Goal: Task Accomplishment & Management: Manage account settings

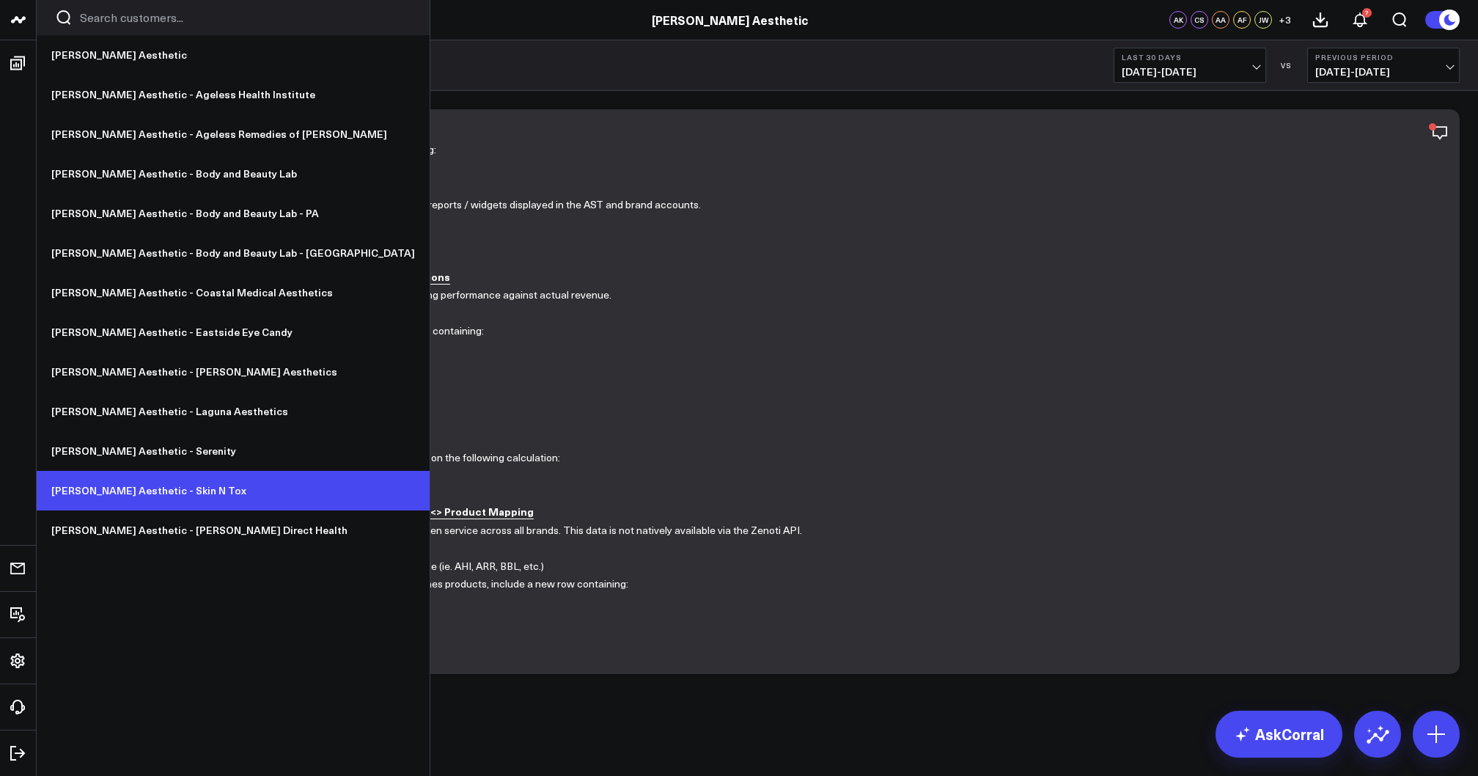
click at [172, 490] on link "[PERSON_NAME] Aesthetic - Skin N Tox" at bounding box center [233, 491] width 393 height 40
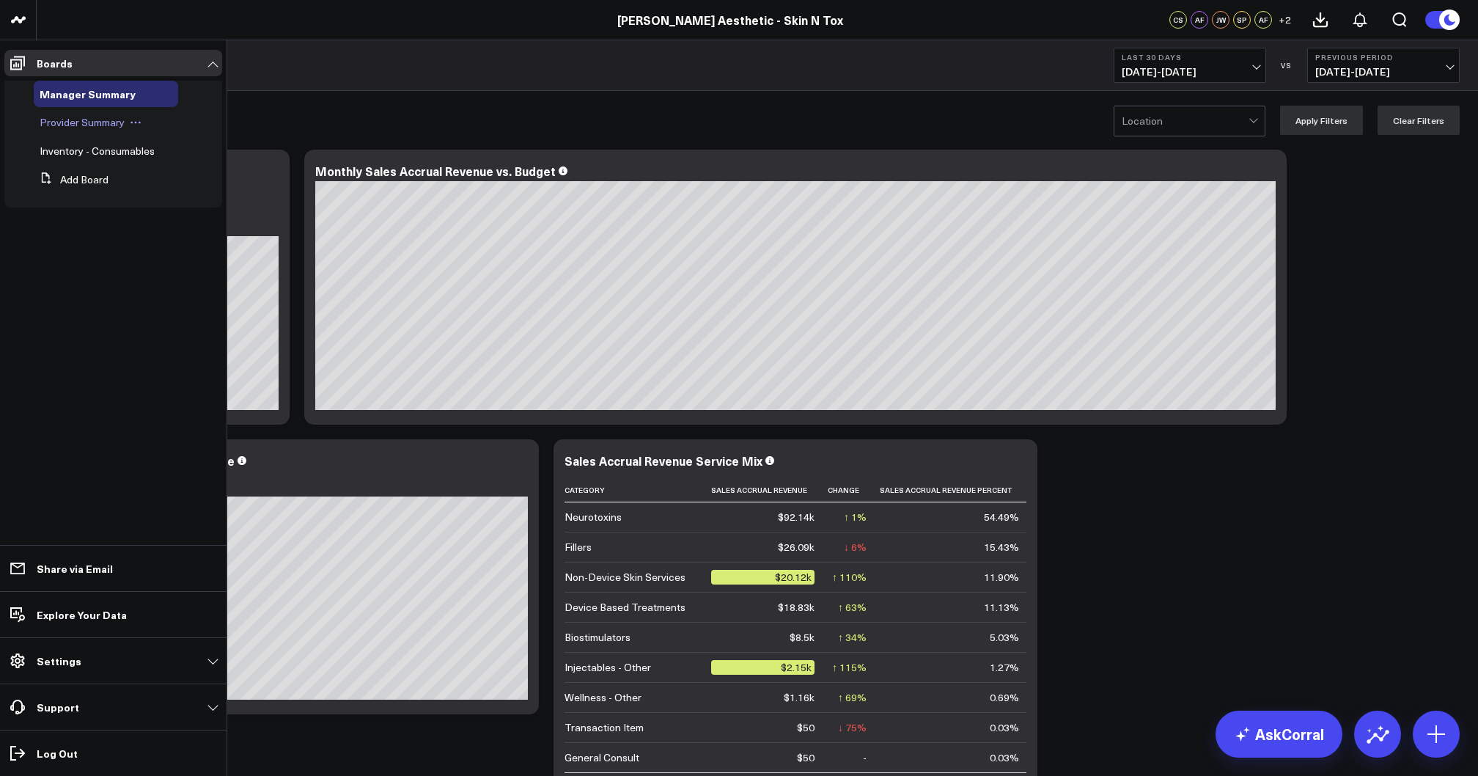
click at [94, 127] on span "Provider Summary" at bounding box center [82, 122] width 85 height 14
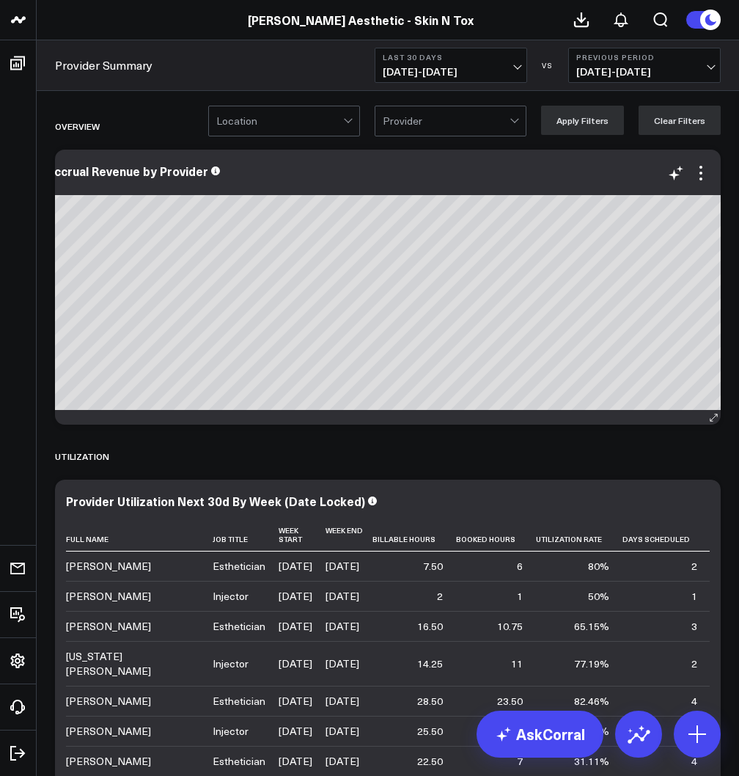
scroll to position [0, 56]
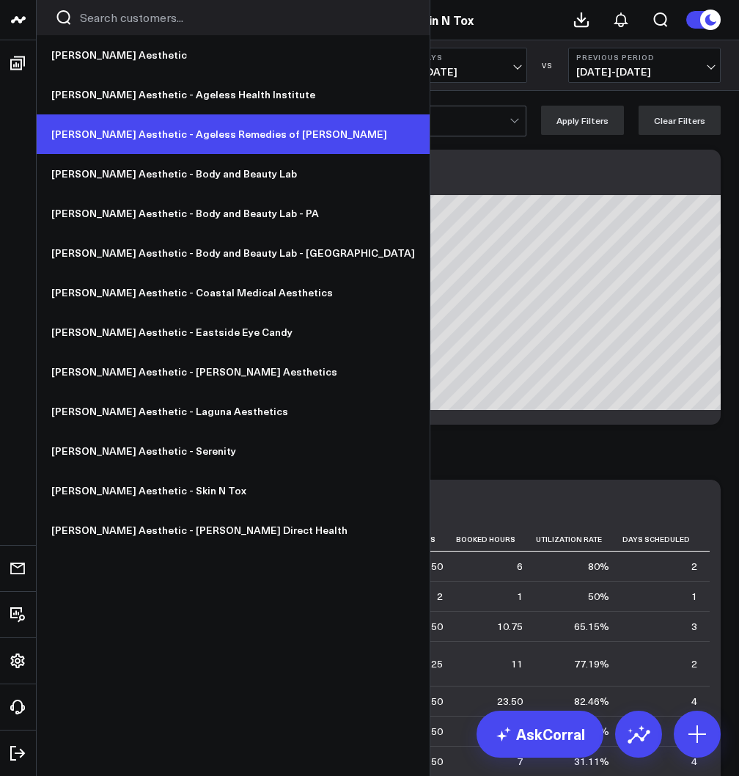
click at [156, 136] on link "[PERSON_NAME] Aesthetic - Ageless Remedies of [PERSON_NAME]" at bounding box center [233, 134] width 393 height 40
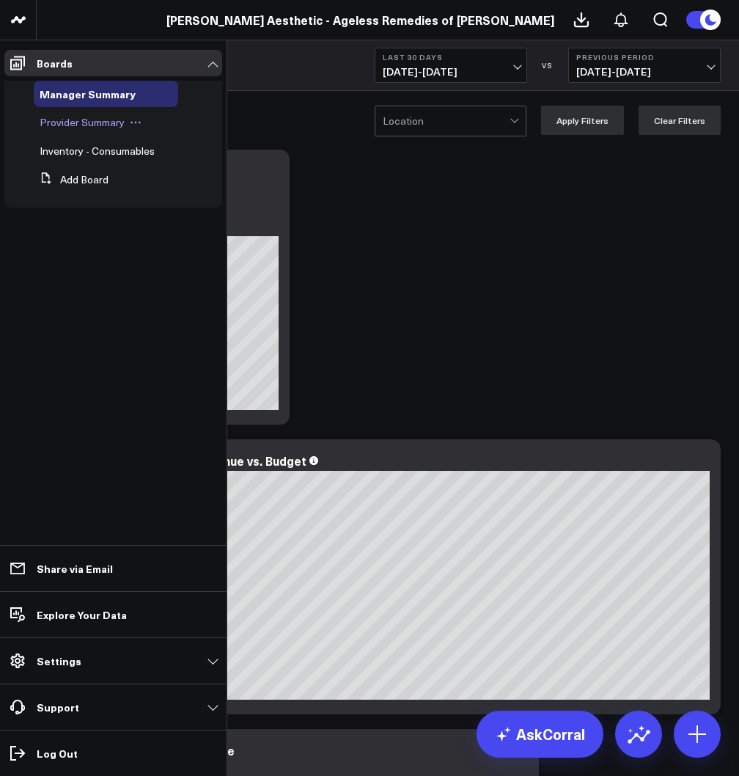
click at [60, 122] on span "Provider Summary" at bounding box center [82, 122] width 85 height 14
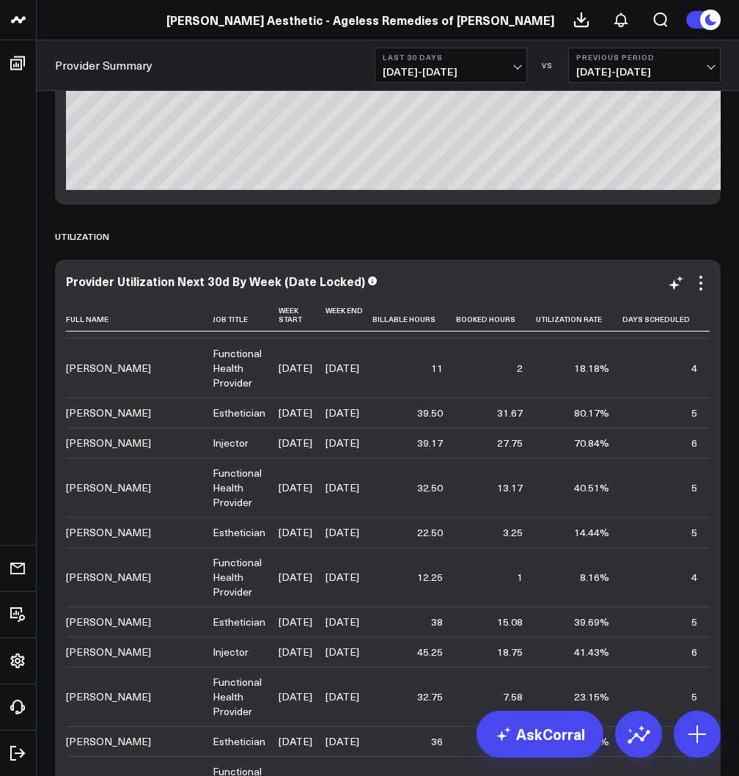
scroll to position [233, 0]
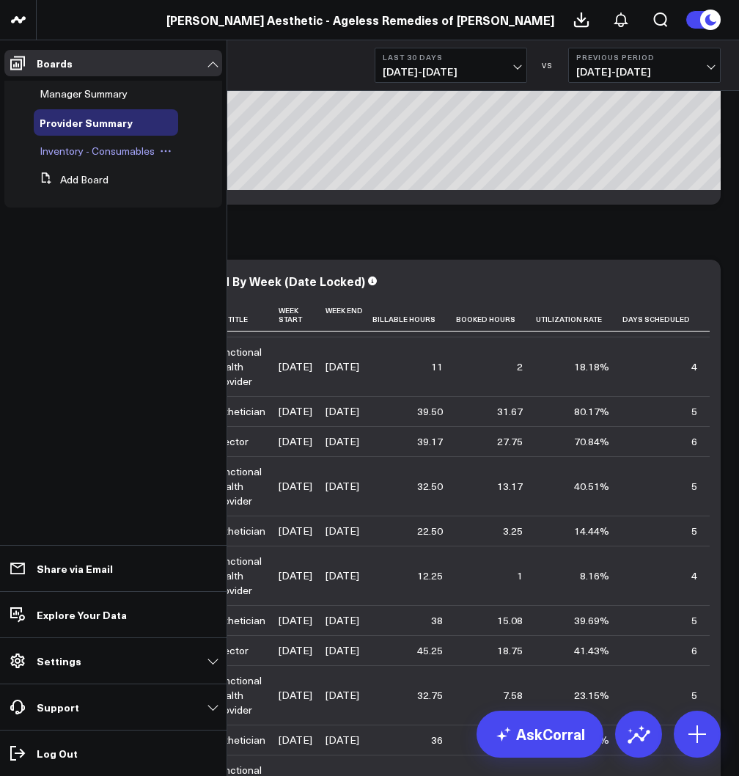
click at [117, 154] on span "Inventory - Consumables" at bounding box center [97, 151] width 115 height 14
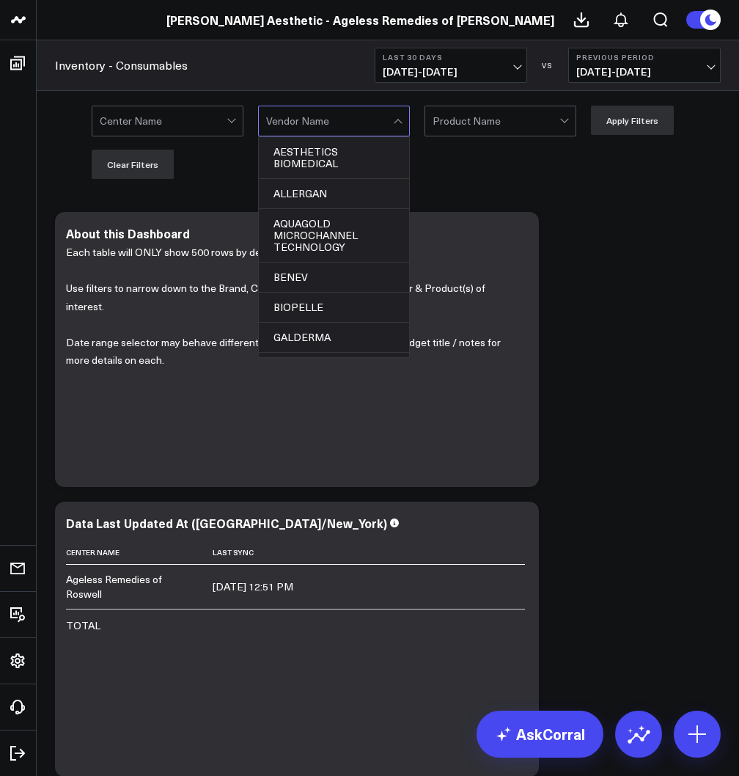
click at [337, 129] on div at bounding box center [329, 120] width 127 height 29
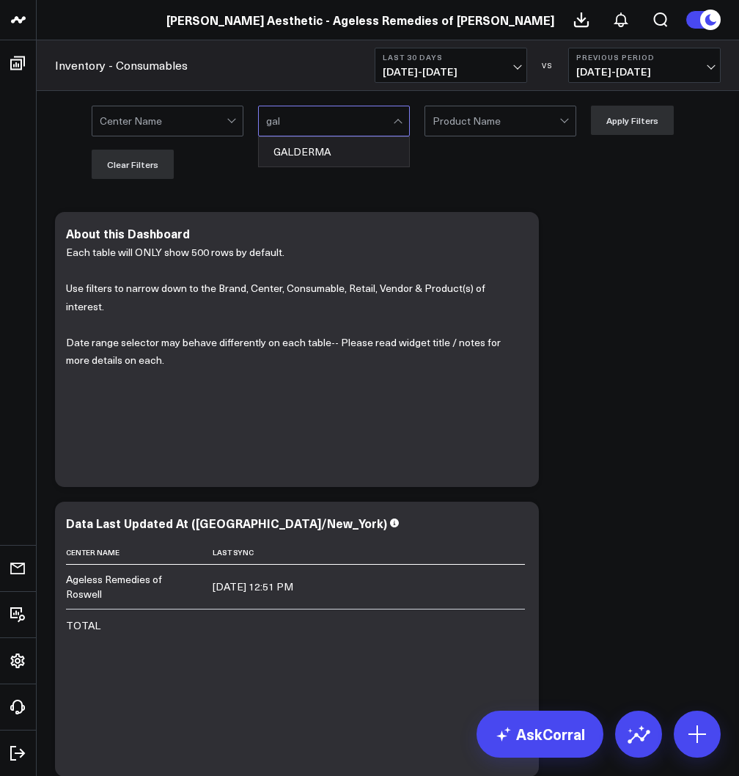
type input "gald"
click at [300, 157] on div "GALDERMA" at bounding box center [334, 151] width 150 height 29
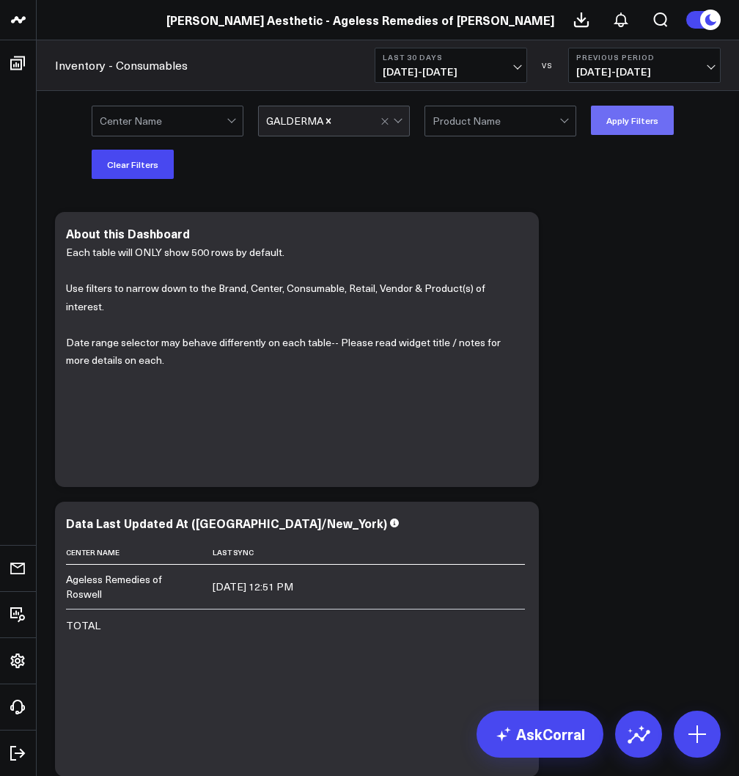
click at [631, 113] on button "Apply Filters" at bounding box center [632, 120] width 83 height 29
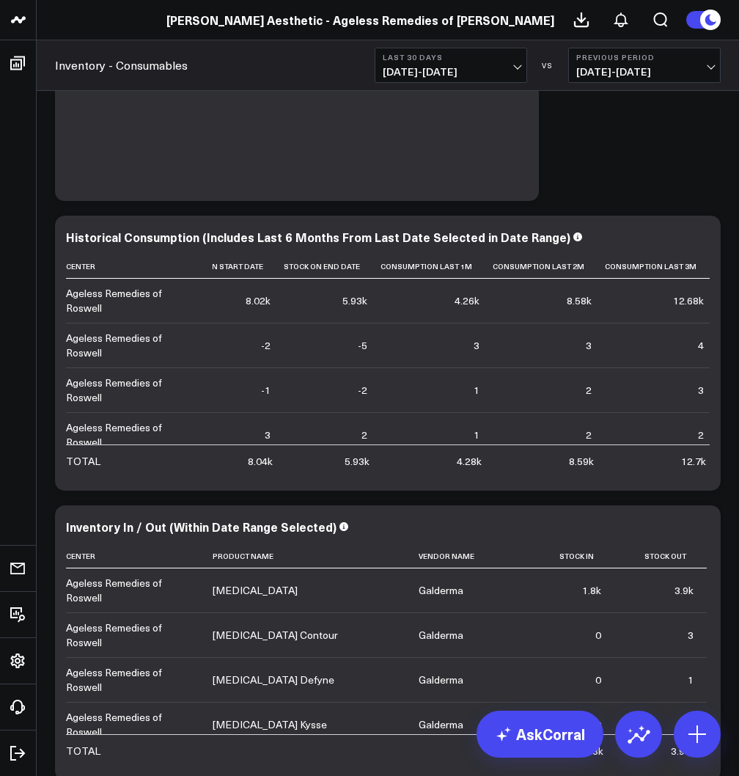
click at [634, 177] on div "Modify via AI Copy link to widget Ask support Remove Create linked copy Manager…" at bounding box center [388, 498] width 680 height 1738
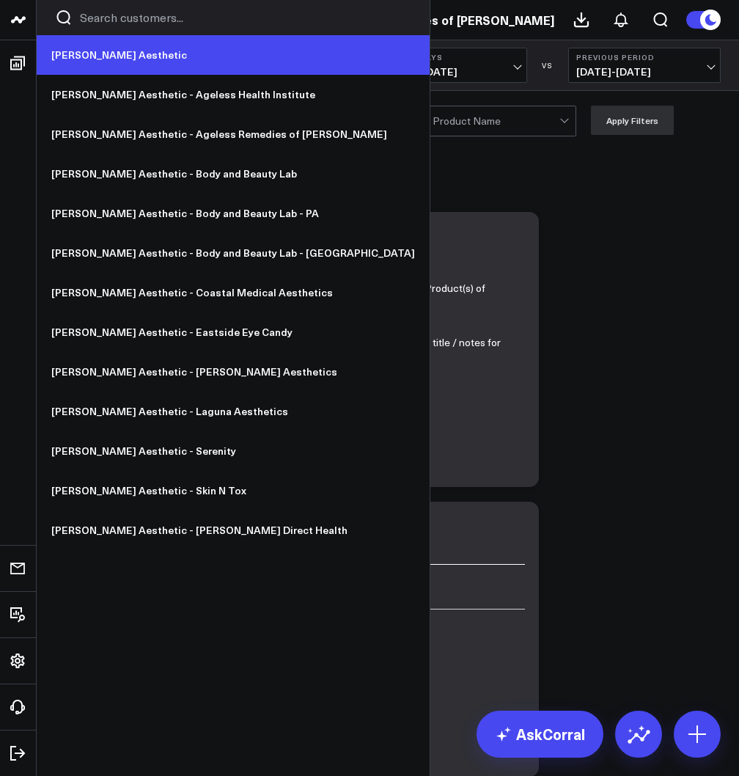
click at [88, 54] on link "[PERSON_NAME] Aesthetic" at bounding box center [233, 55] width 393 height 40
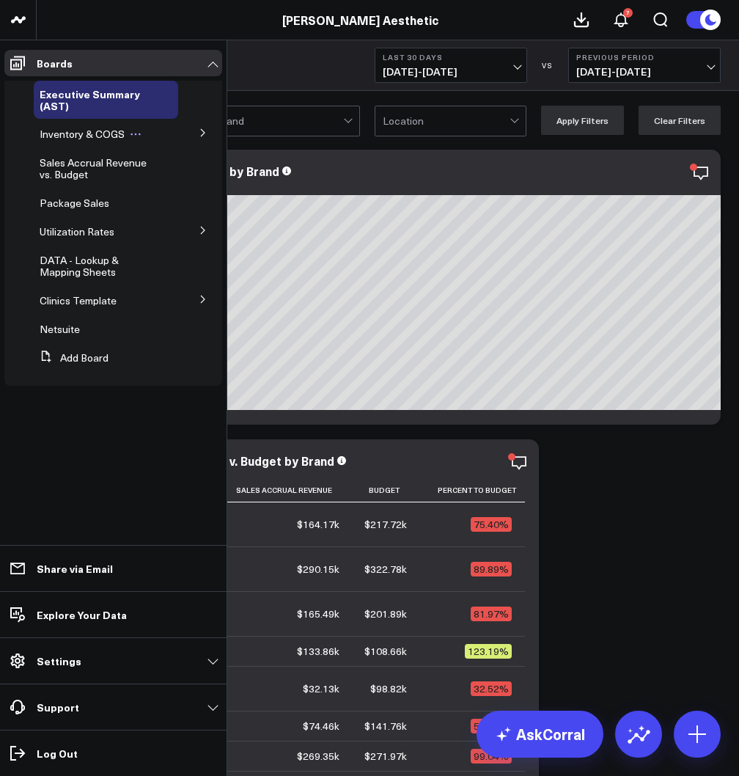
click at [76, 135] on span "Inventory & COGS" at bounding box center [82, 134] width 85 height 14
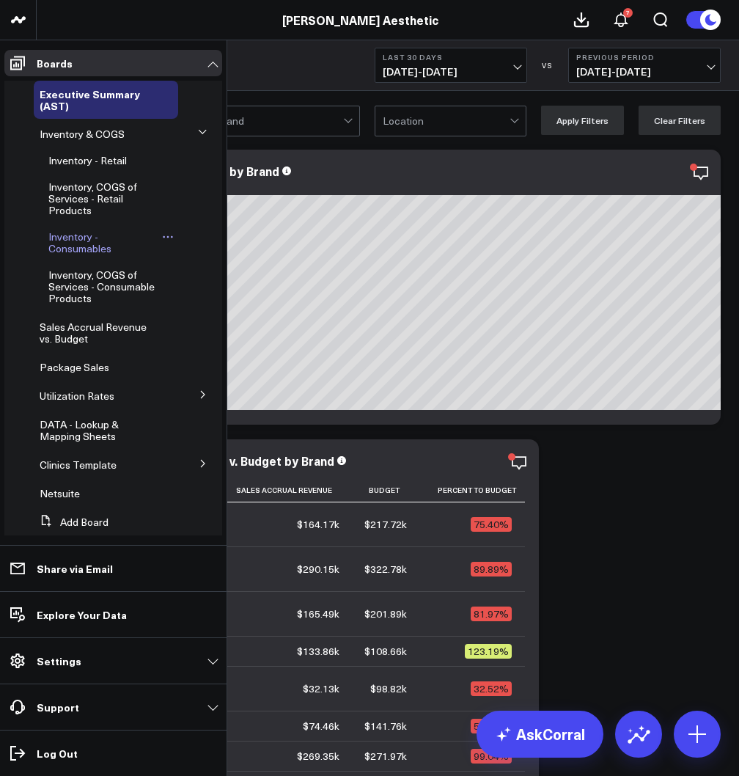
click at [81, 251] on span "Inventory - Consumables" at bounding box center [79, 242] width 63 height 26
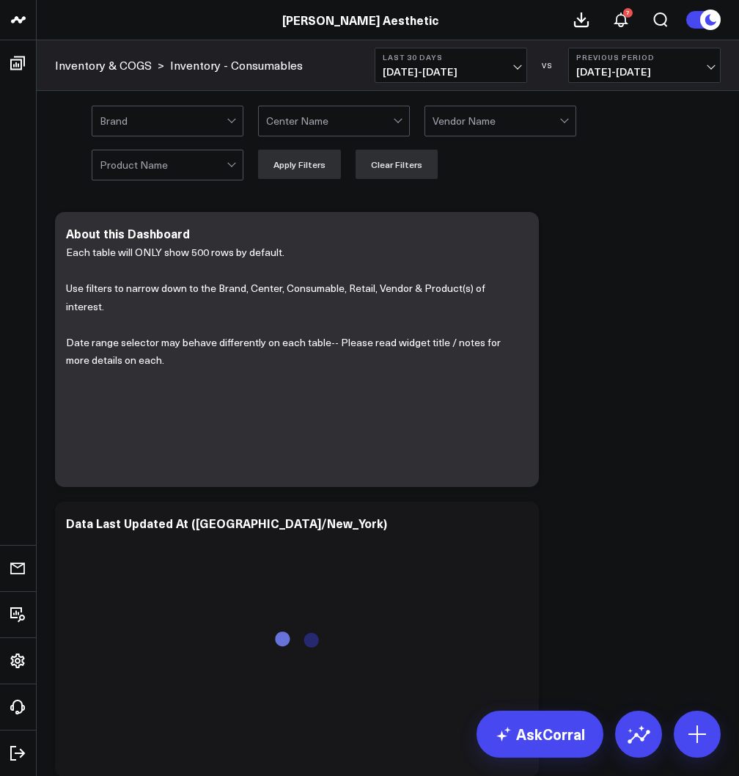
click at [470, 129] on div at bounding box center [496, 120] width 127 height 29
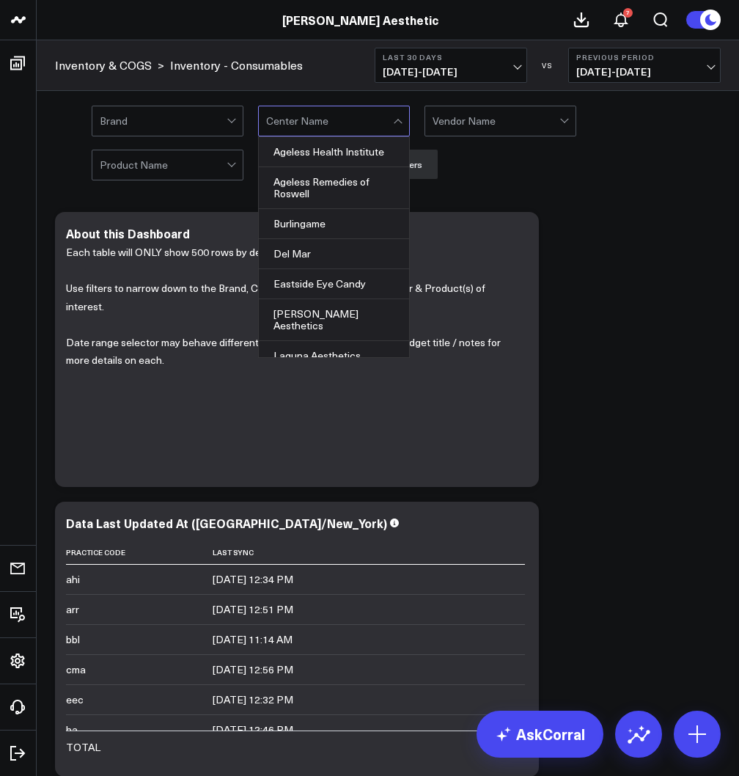
click at [341, 125] on div at bounding box center [329, 120] width 127 height 29
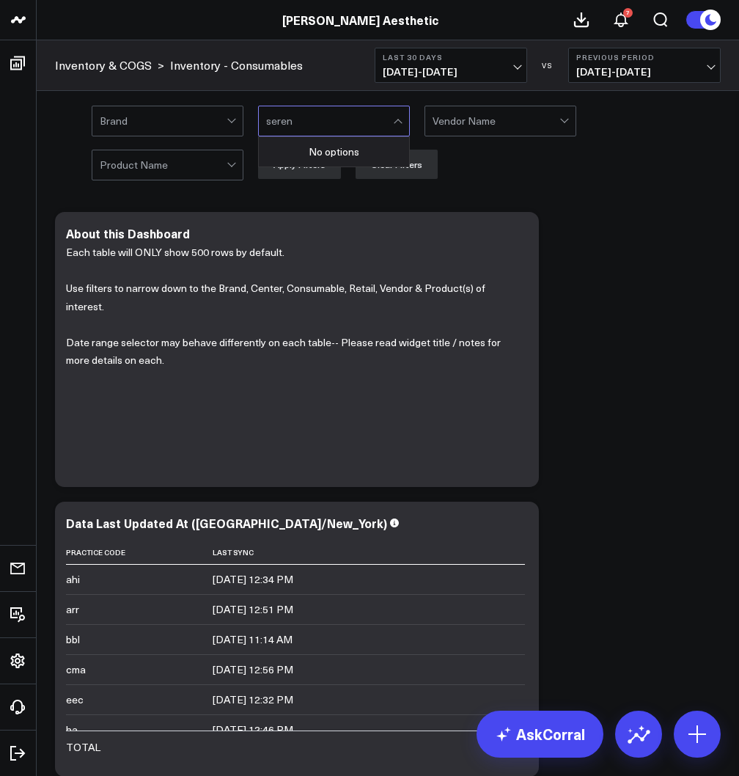
type input "seren"
drag, startPoint x: 597, startPoint y: 191, endPoint x: 435, endPoint y: 165, distance: 163.4
click at [593, 191] on div "Brand 0 results available for search term seren. Use Up and Down to choose opti…" at bounding box center [388, 142] width 702 height 103
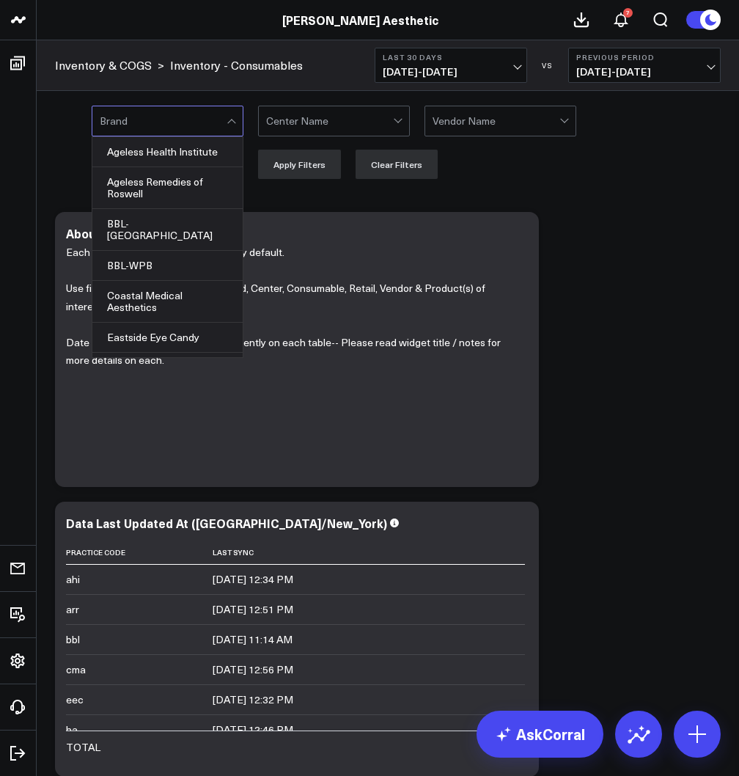
click at [192, 130] on div at bounding box center [163, 120] width 127 height 29
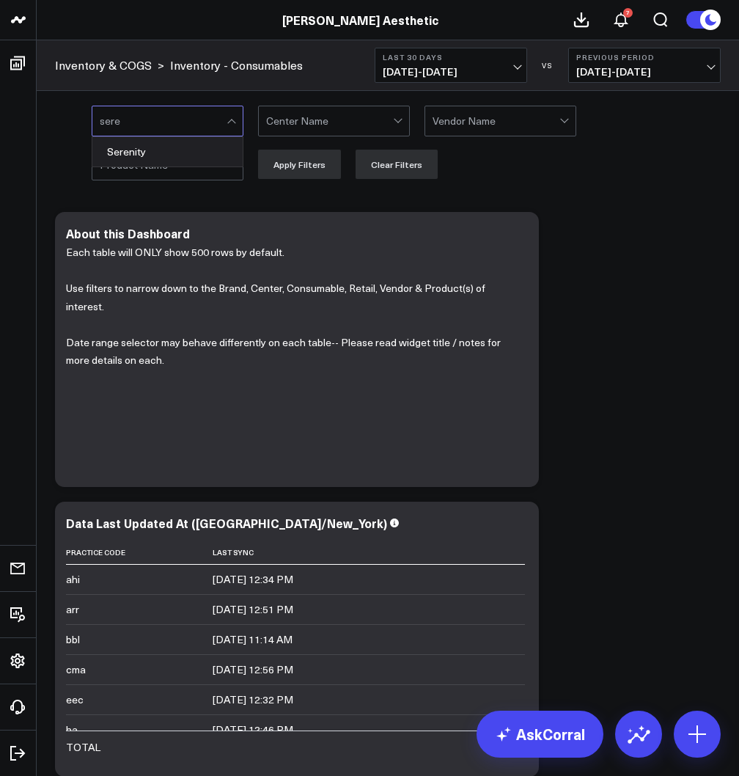
type input "seren"
click at [183, 153] on div "Serenity" at bounding box center [167, 151] width 150 height 29
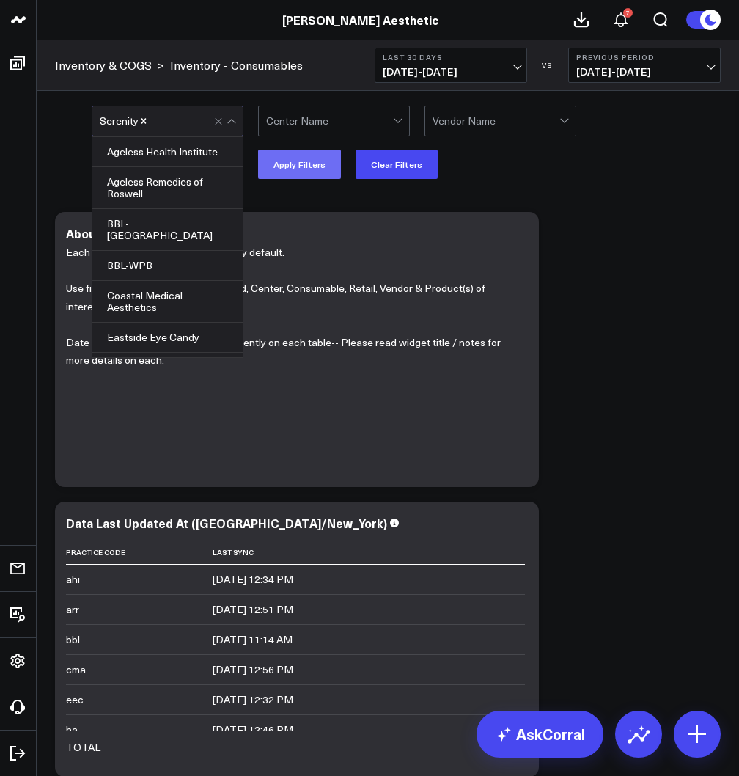
click at [285, 165] on button "Apply Filters" at bounding box center [299, 164] width 83 height 29
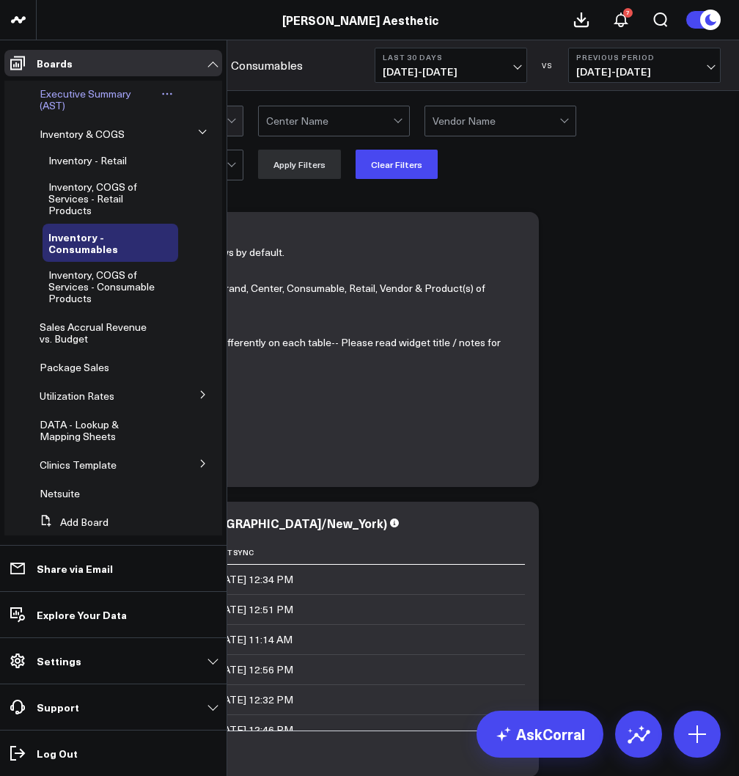
click at [78, 94] on span "Executive Summary (AST)" at bounding box center [86, 100] width 92 height 26
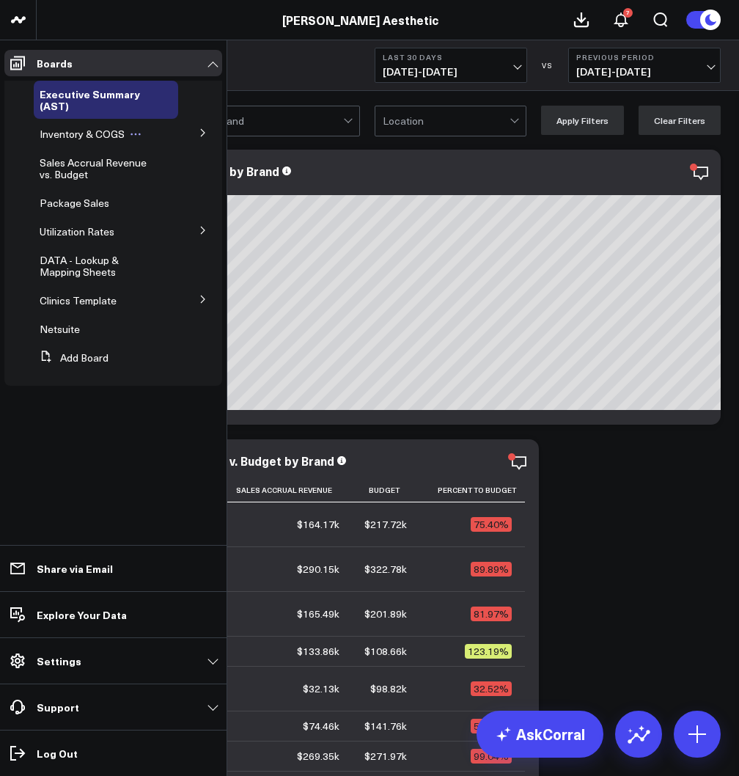
click at [80, 136] on span "Inventory & COGS" at bounding box center [82, 134] width 85 height 14
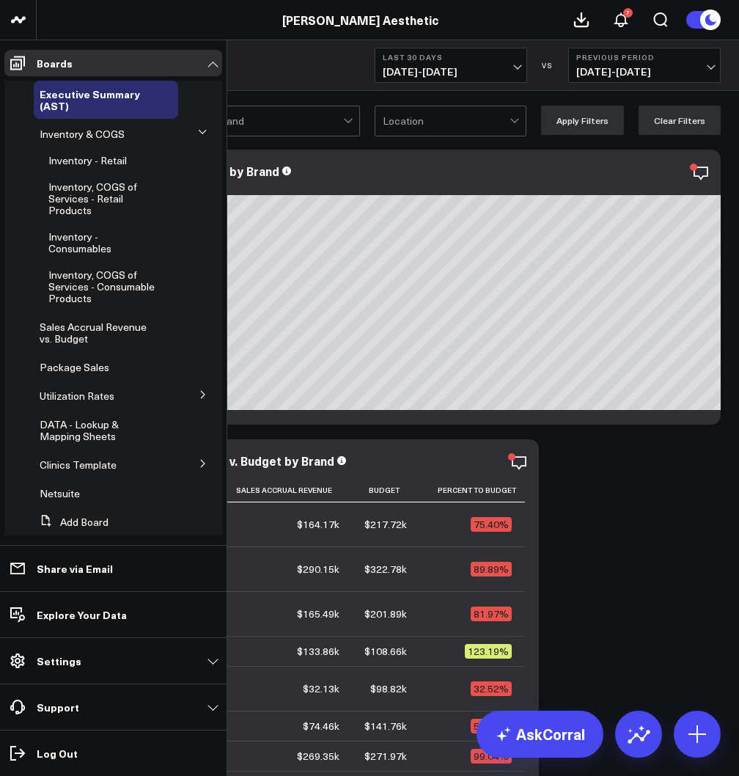
click at [77, 243] on span "Inventory - Consumables" at bounding box center [79, 242] width 63 height 26
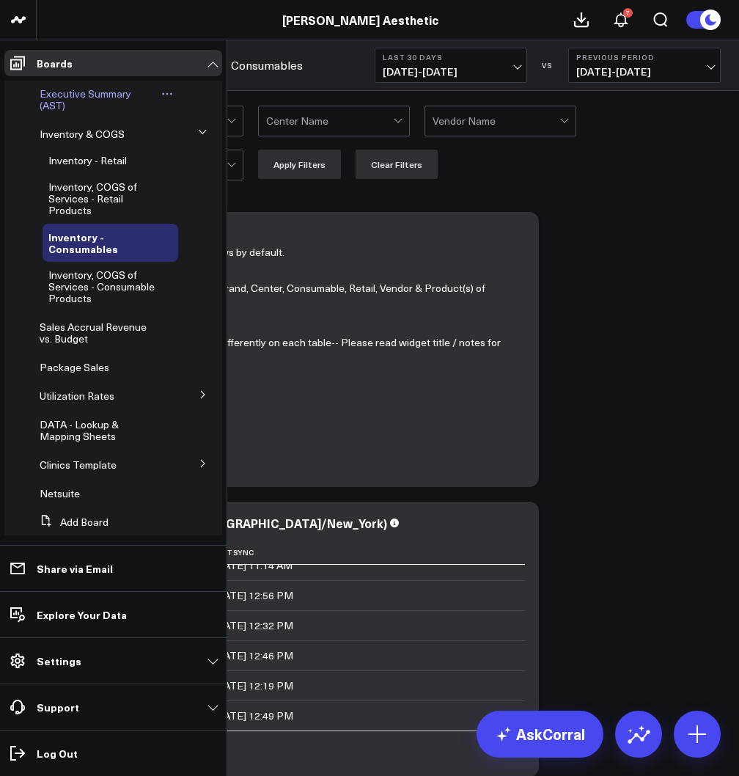
click at [62, 98] on span "Executive Summary (AST)" at bounding box center [86, 100] width 92 height 26
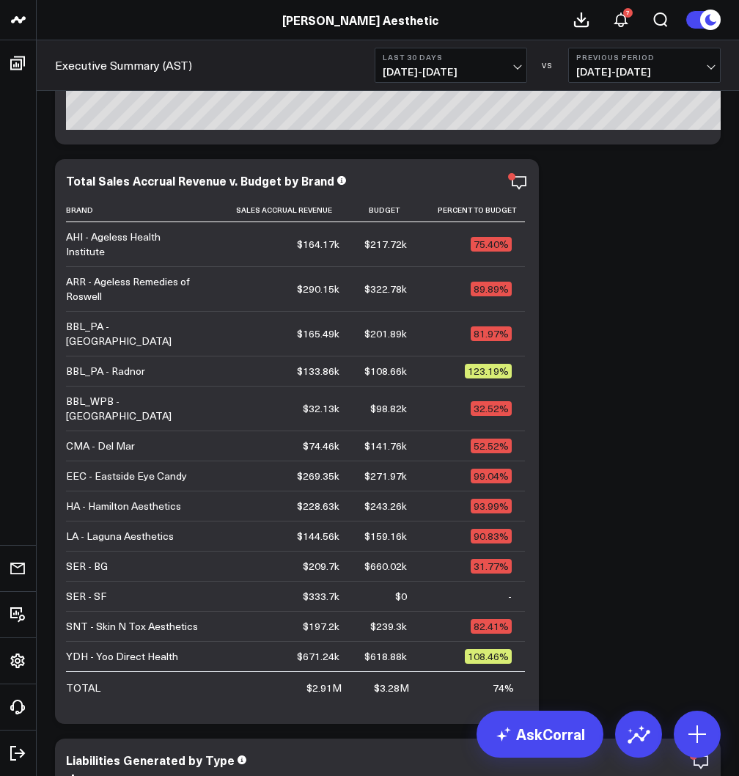
click at [478, 70] on span "08/19/25 - 09/17/25" at bounding box center [451, 72] width 136 height 12
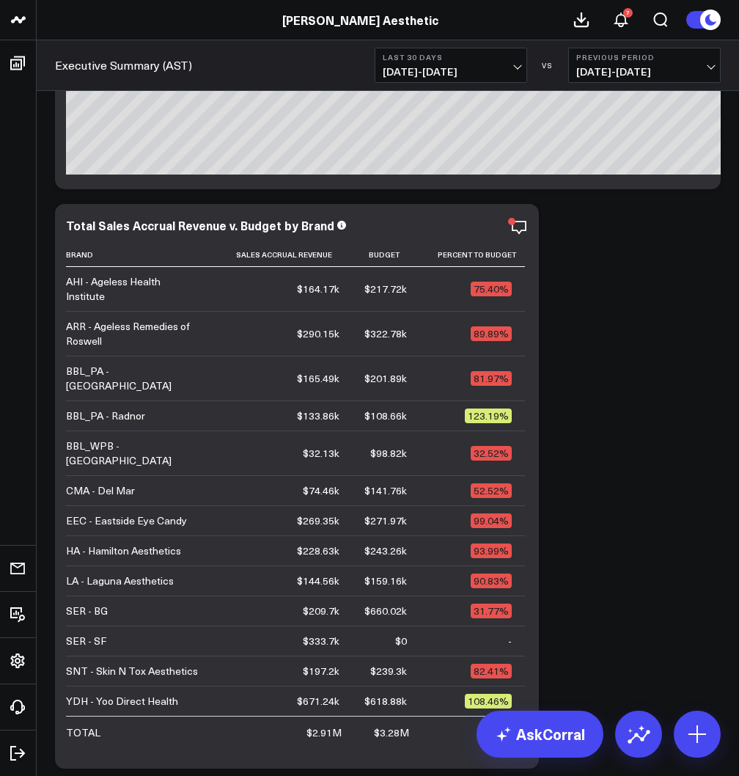
scroll to position [212, 0]
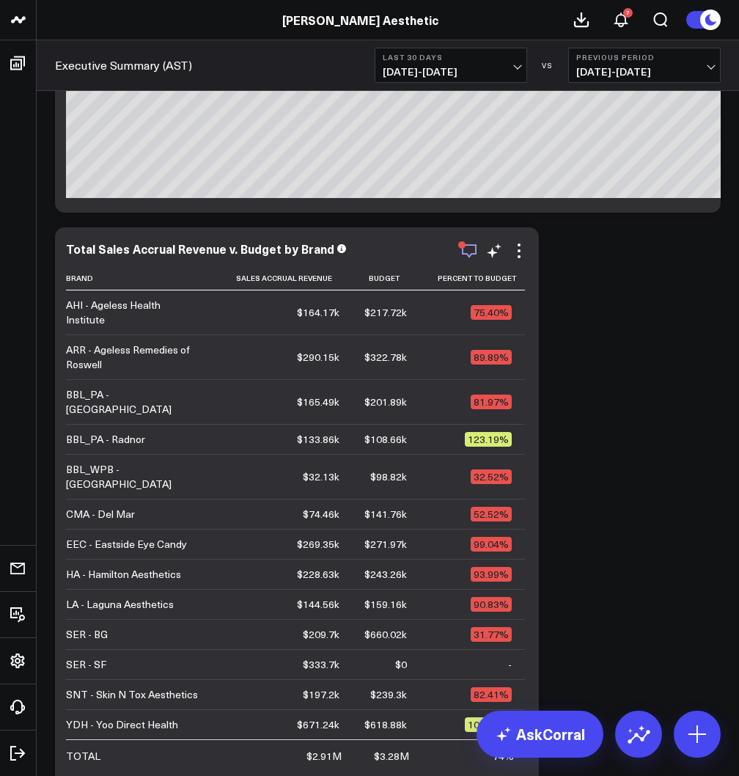
click at [471, 253] on icon "button" at bounding box center [469, 251] width 15 height 14
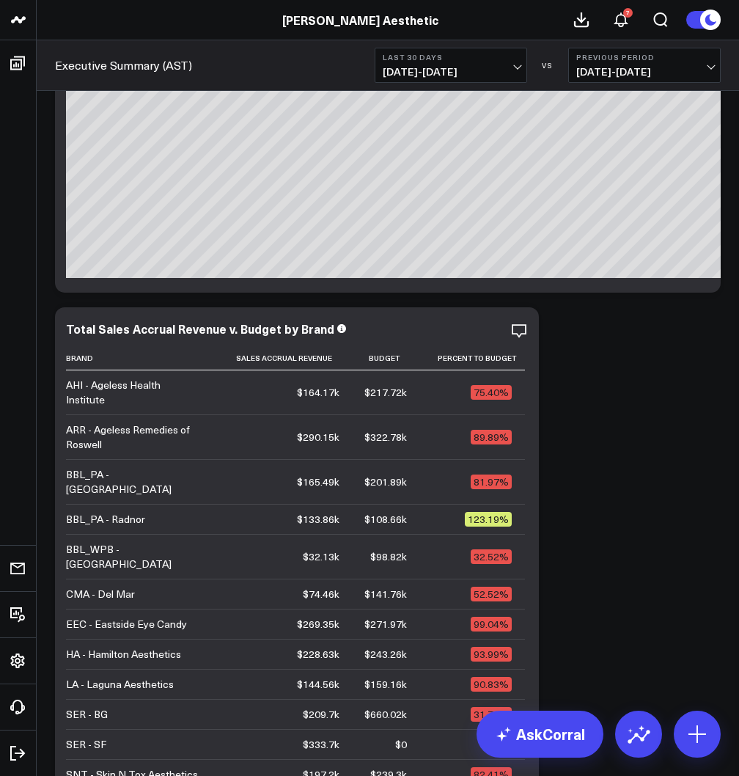
scroll to position [0, 0]
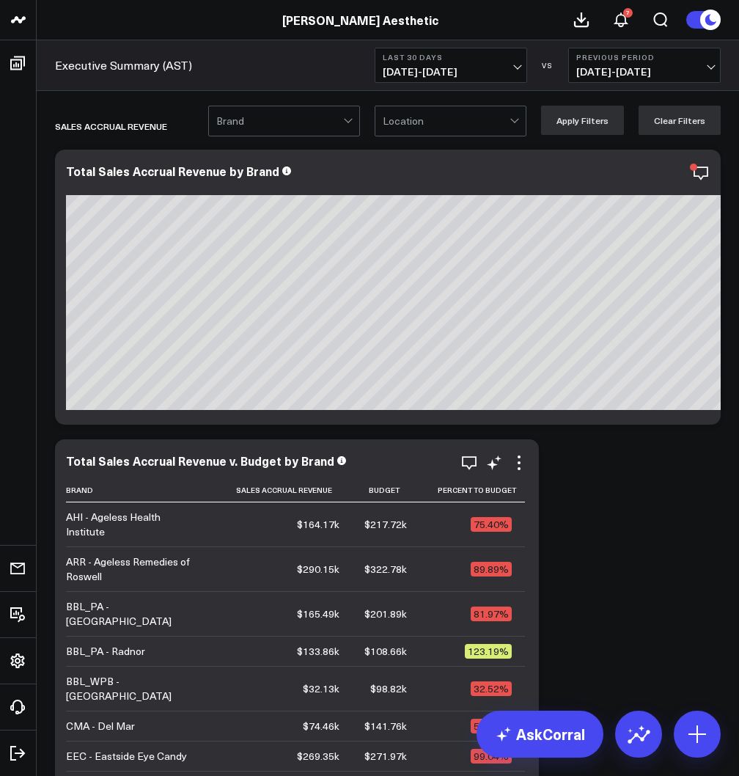
click at [457, 466] on div "Total Sales Accrual Revenue v. Budget by Brand" at bounding box center [297, 460] width 462 height 13
click at [467, 463] on icon "button" at bounding box center [469, 463] width 18 height 18
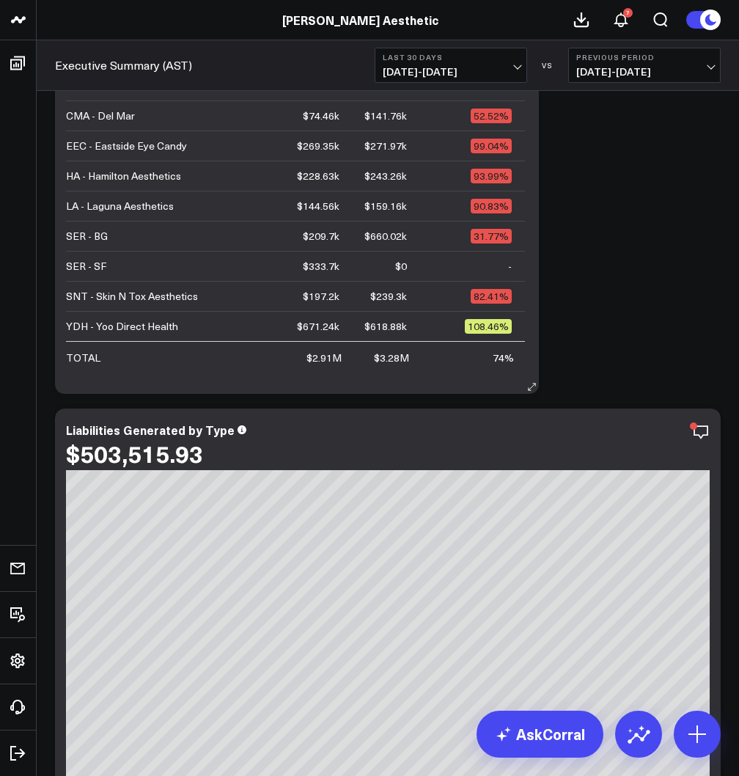
scroll to position [658, 0]
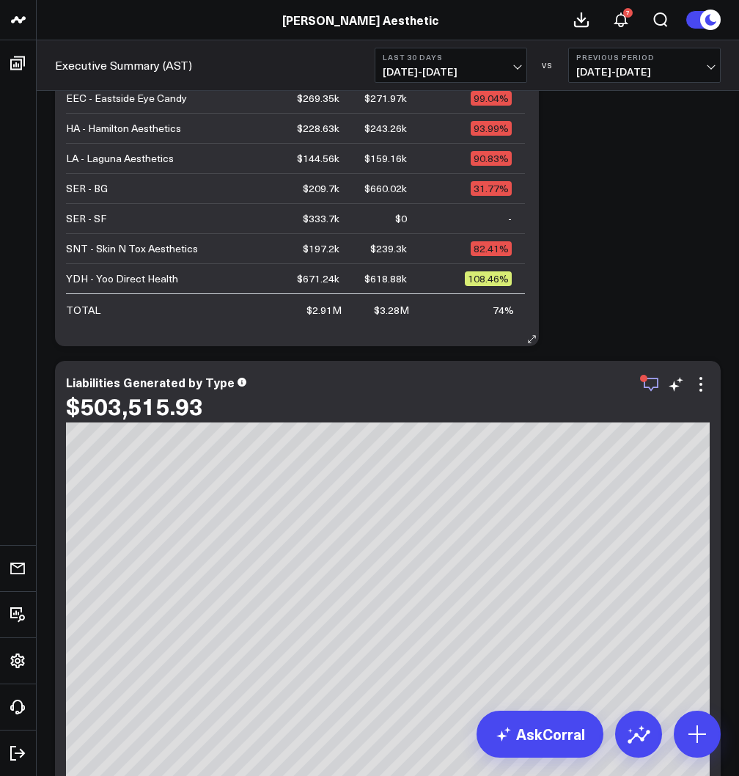
click at [644, 386] on icon "button" at bounding box center [651, 385] width 15 height 14
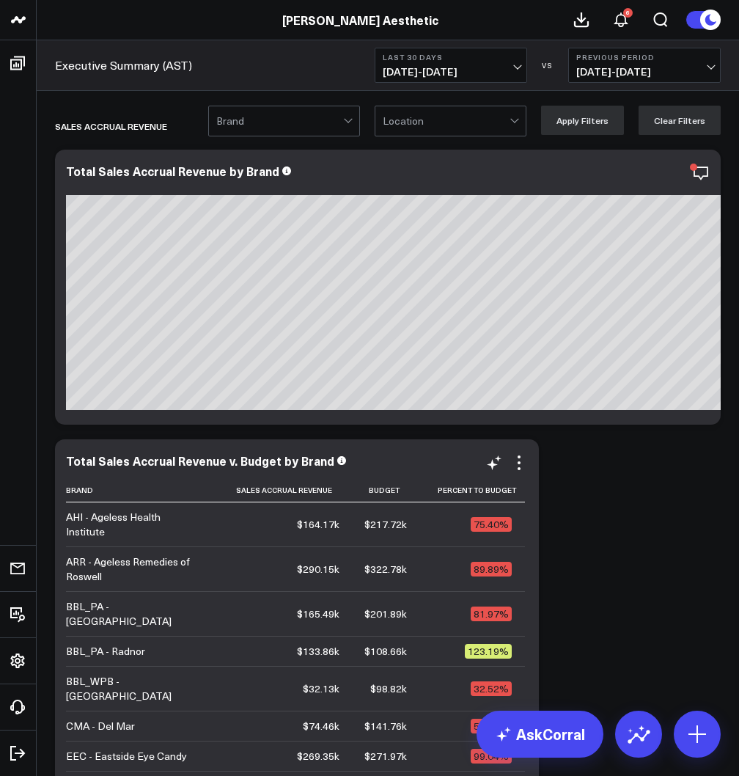
scroll to position [0, 0]
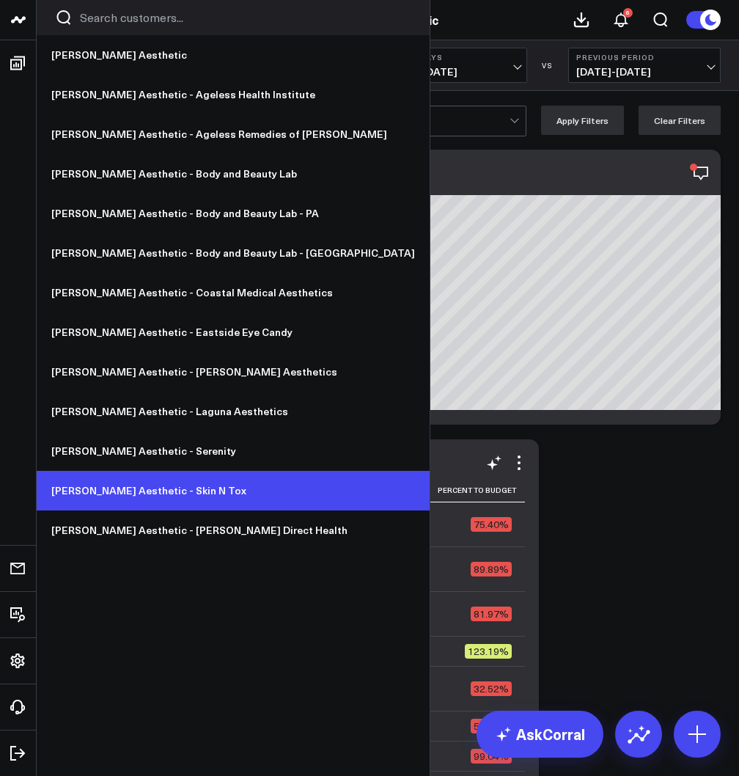
click at [118, 488] on link "[PERSON_NAME] Aesthetic - Skin N Tox" at bounding box center [233, 491] width 393 height 40
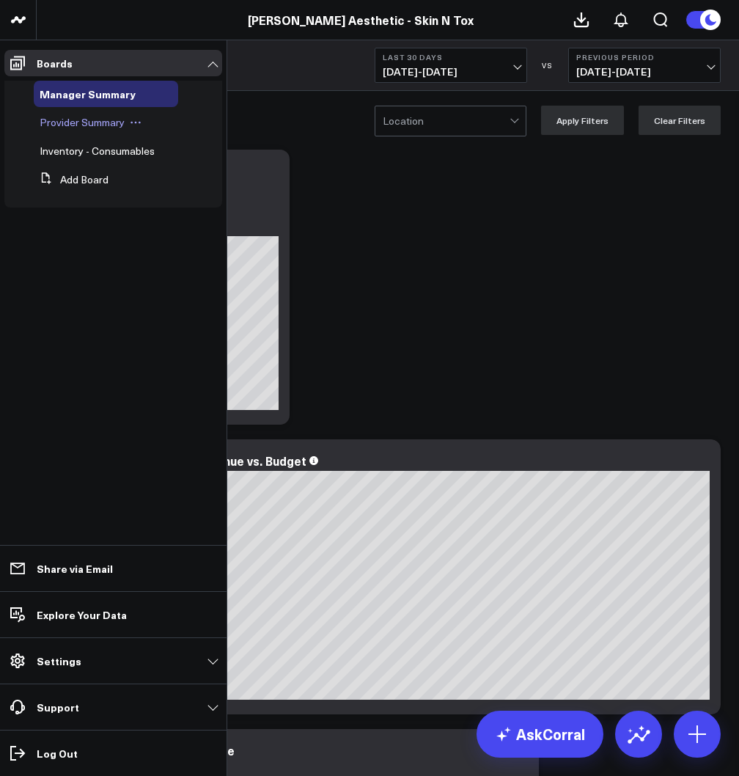
click at [66, 122] on span "Provider Summary" at bounding box center [82, 122] width 85 height 14
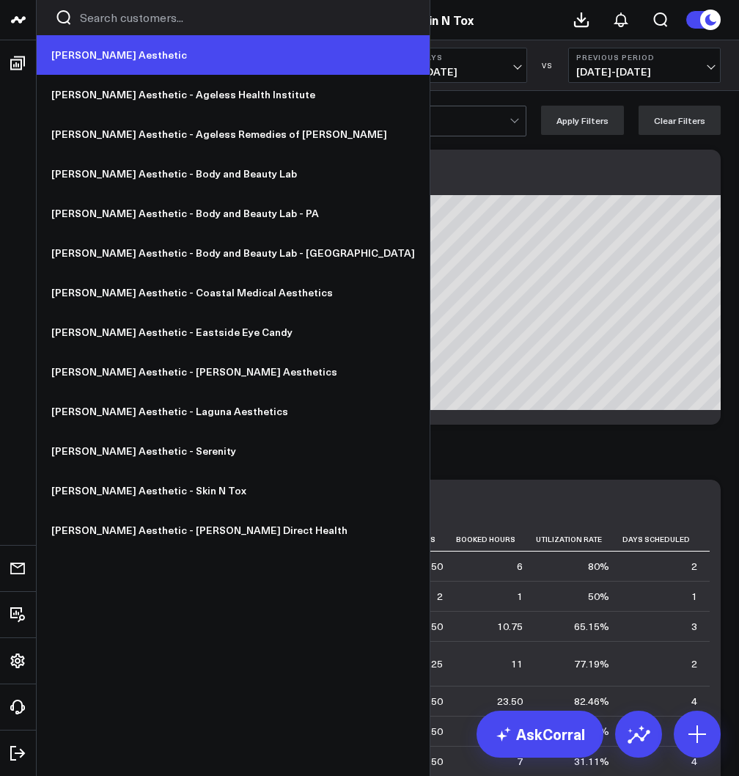
click at [92, 54] on link "[PERSON_NAME] Aesthetic" at bounding box center [233, 55] width 393 height 40
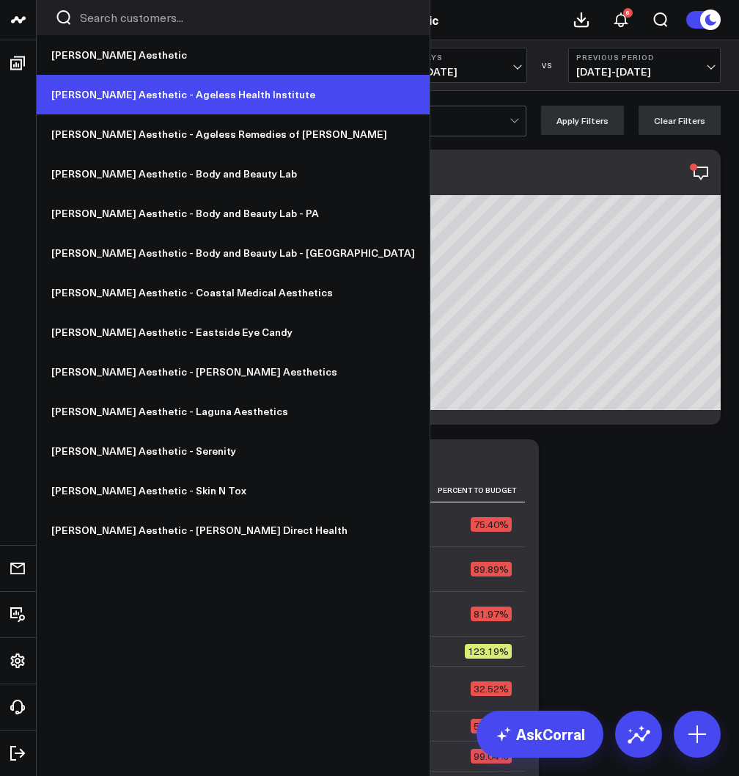
click at [141, 98] on link "[PERSON_NAME] Aesthetic - Ageless Health Institute" at bounding box center [233, 95] width 393 height 40
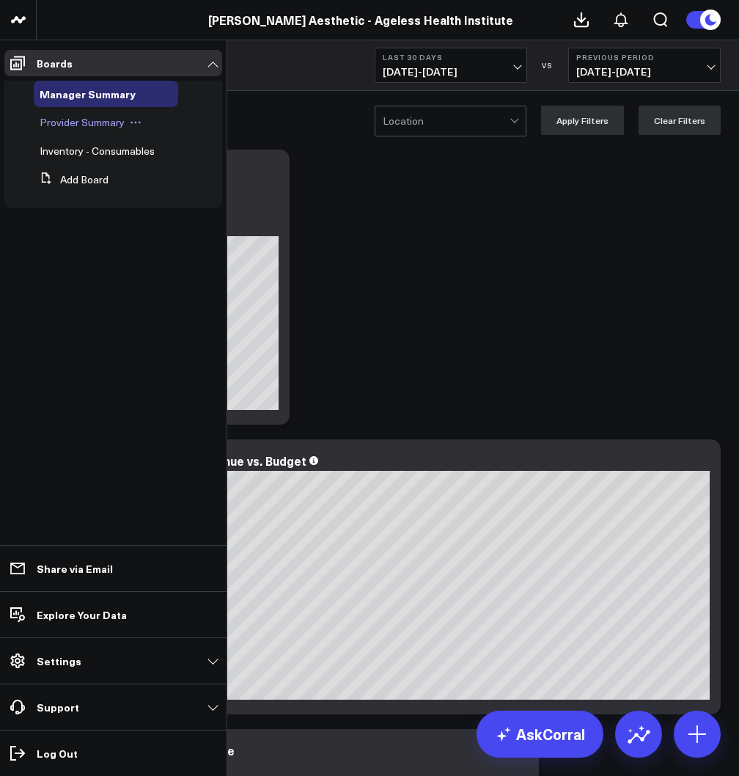
click at [62, 120] on span "Provider Summary" at bounding box center [82, 122] width 85 height 14
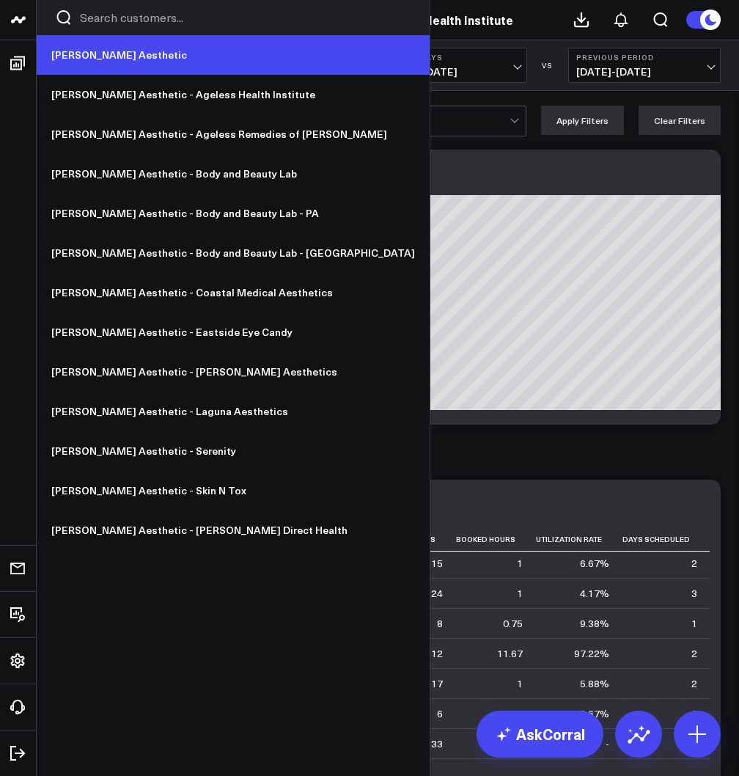
click at [70, 48] on link "[PERSON_NAME] Aesthetic" at bounding box center [233, 55] width 393 height 40
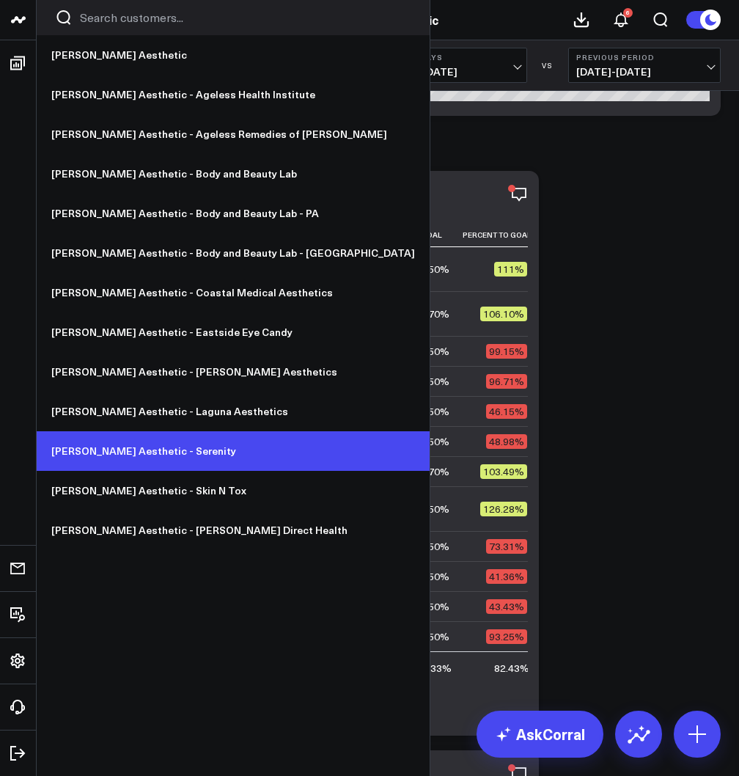
click at [163, 449] on link "[PERSON_NAME] Aesthetic - Serenity" at bounding box center [233, 451] width 393 height 40
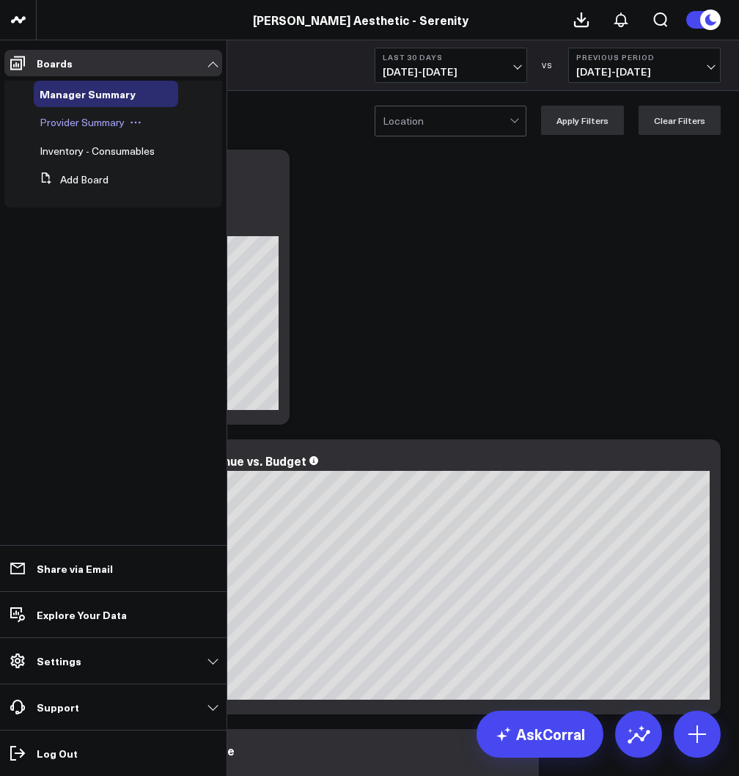
click at [84, 119] on span "Provider Summary" at bounding box center [82, 122] width 85 height 14
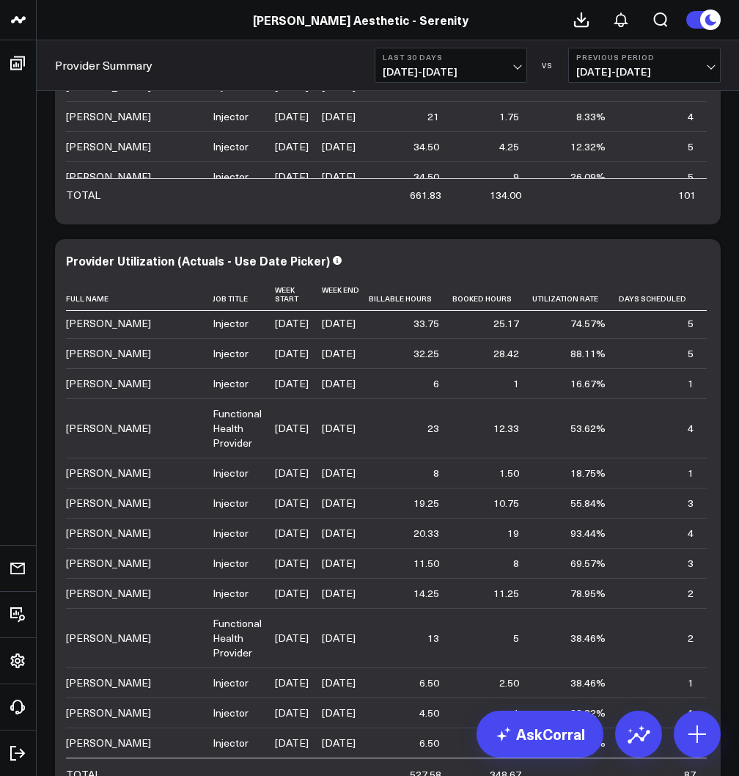
click at [472, 66] on span "08/19/25 - 09/17/25" at bounding box center [451, 72] width 136 height 12
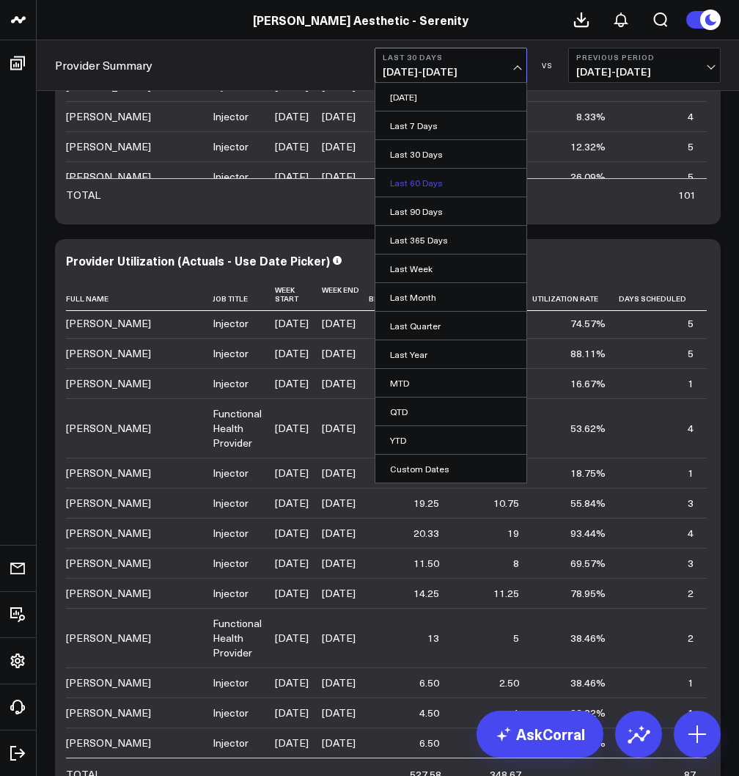
click at [435, 187] on link "Last 60 Days" at bounding box center [450, 183] width 151 height 28
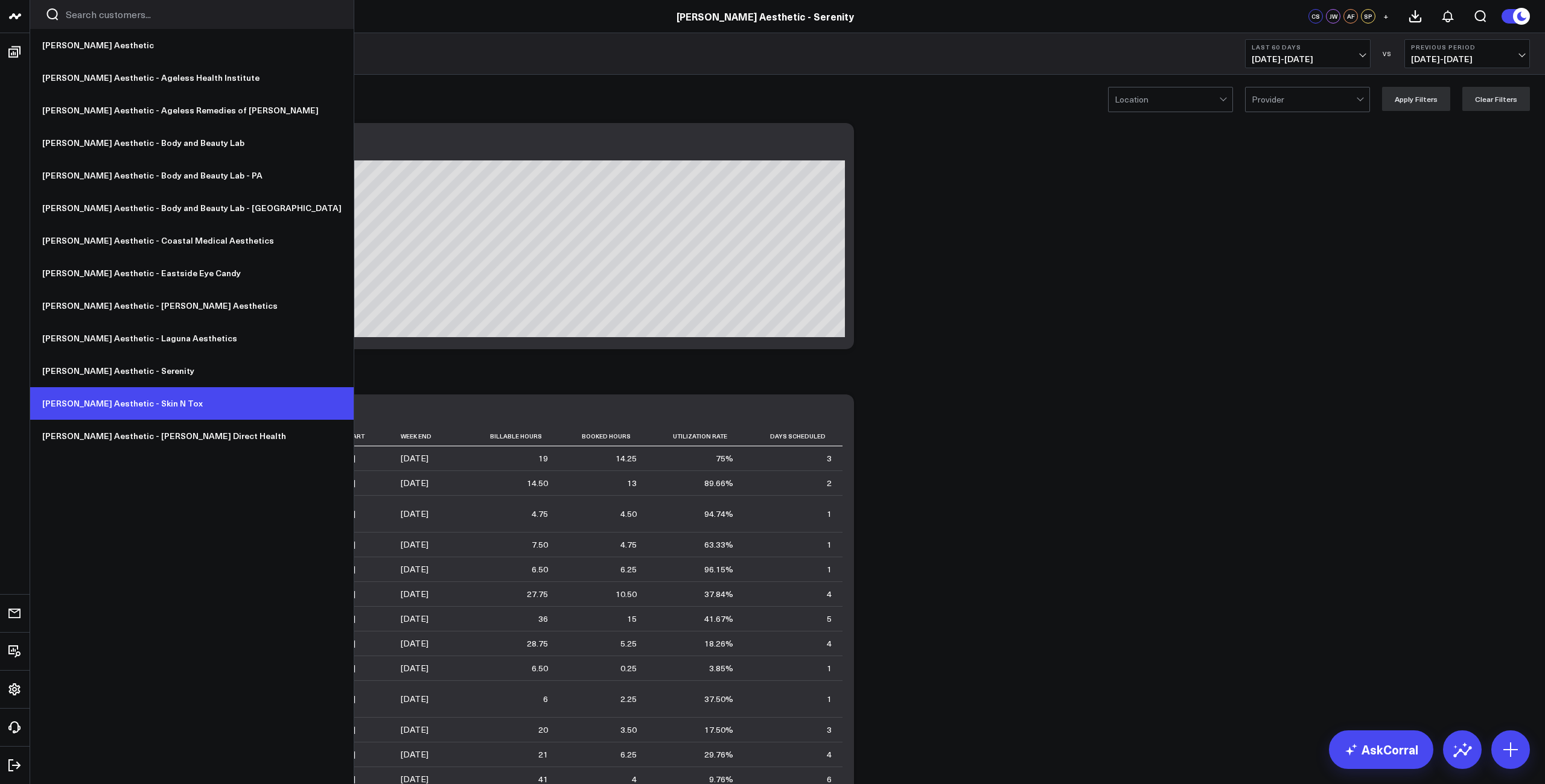
click at [122, 404] on link "[PERSON_NAME] Aesthetic - Skin N Tox" at bounding box center [192, 404] width 323 height 33
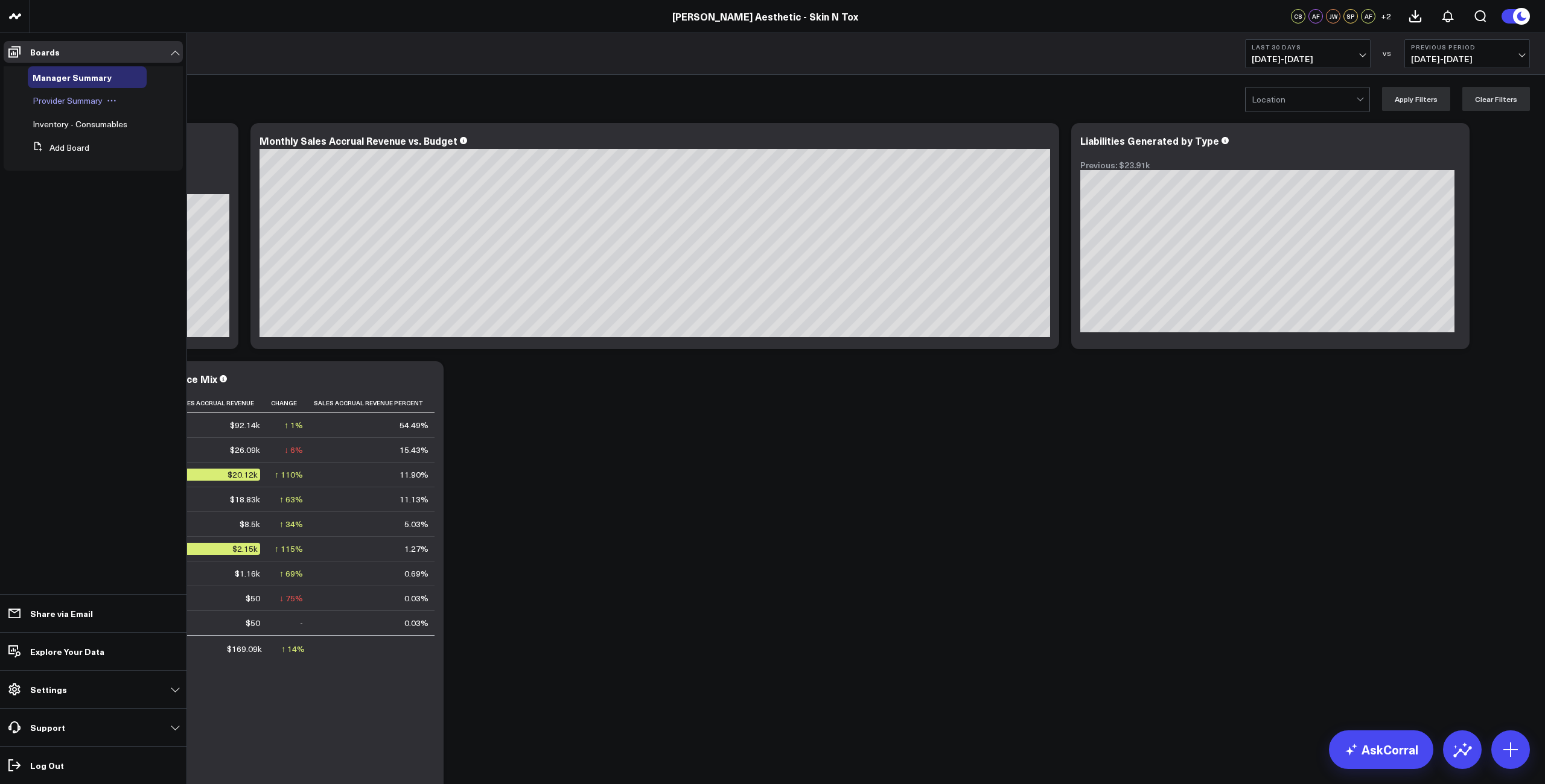
click at [72, 100] on span "Provider Summary" at bounding box center [67, 100] width 70 height 12
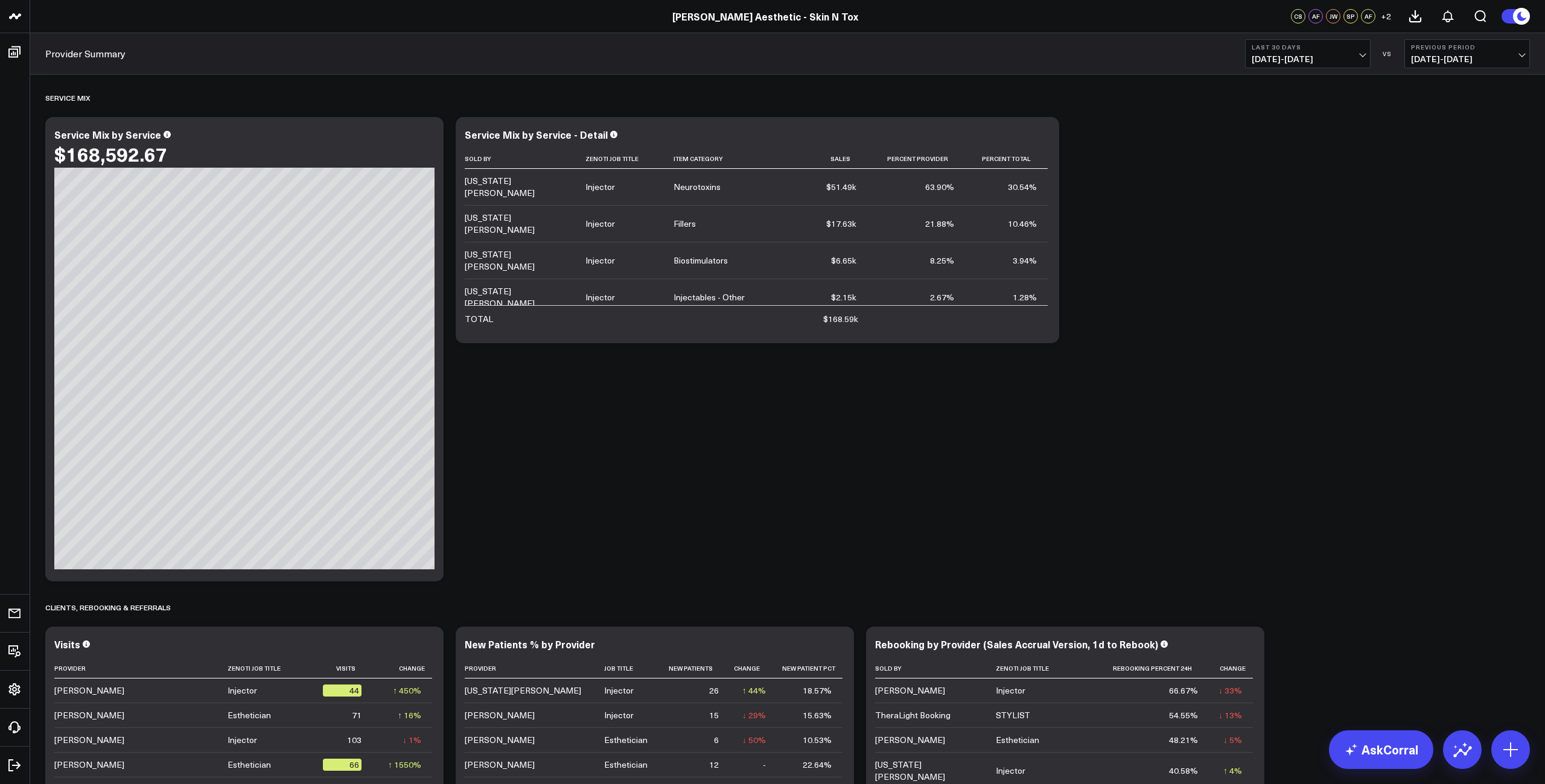
scroll to position [1740, 0]
click at [127, 134] on div "Service Mix by Service" at bounding box center [113, 134] width 117 height 13
click at [131, 134] on div "Service Mix by Service" at bounding box center [109, 134] width 109 height 13
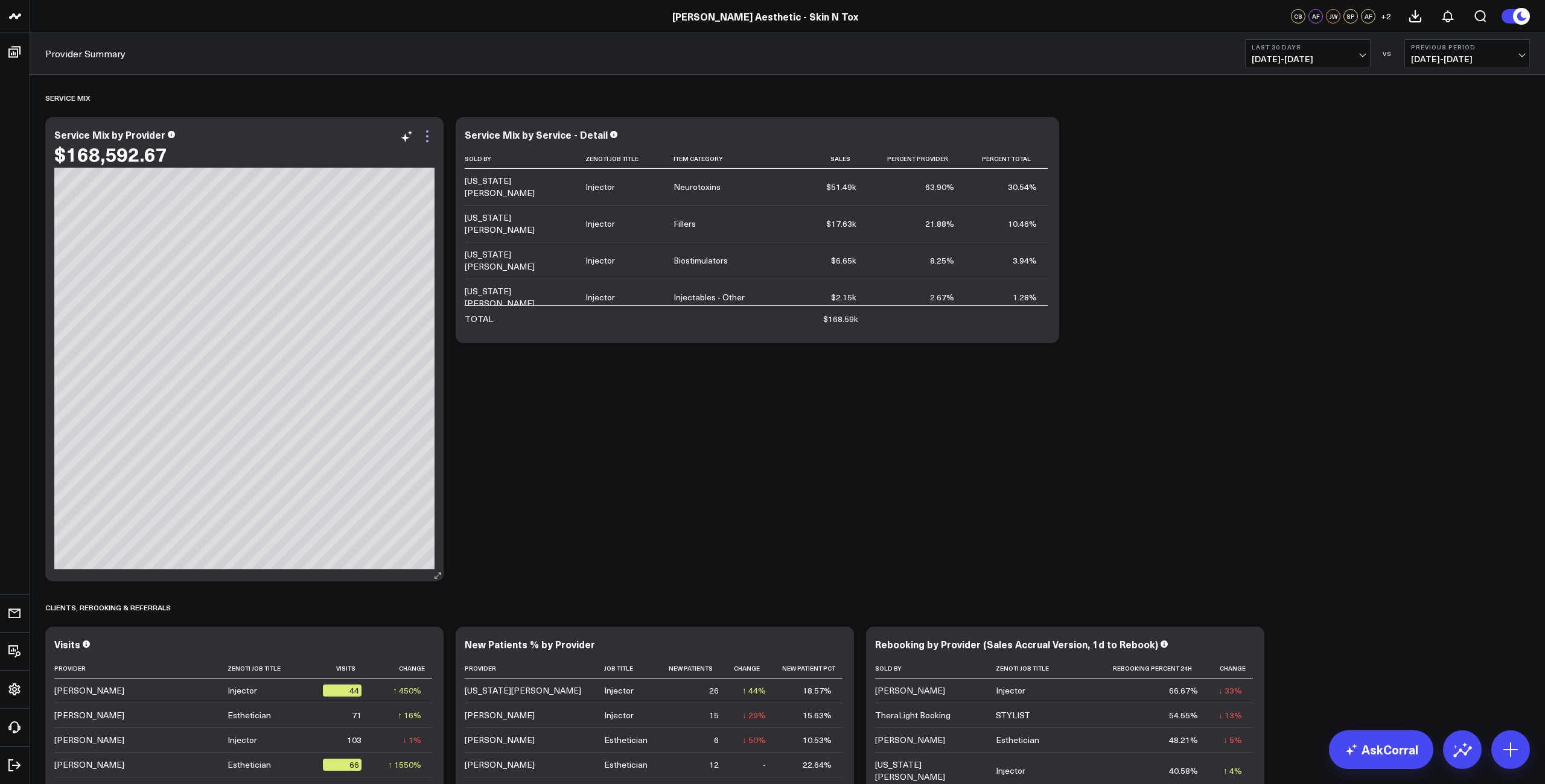
click at [426, 139] on icon at bounding box center [427, 137] width 15 height 15
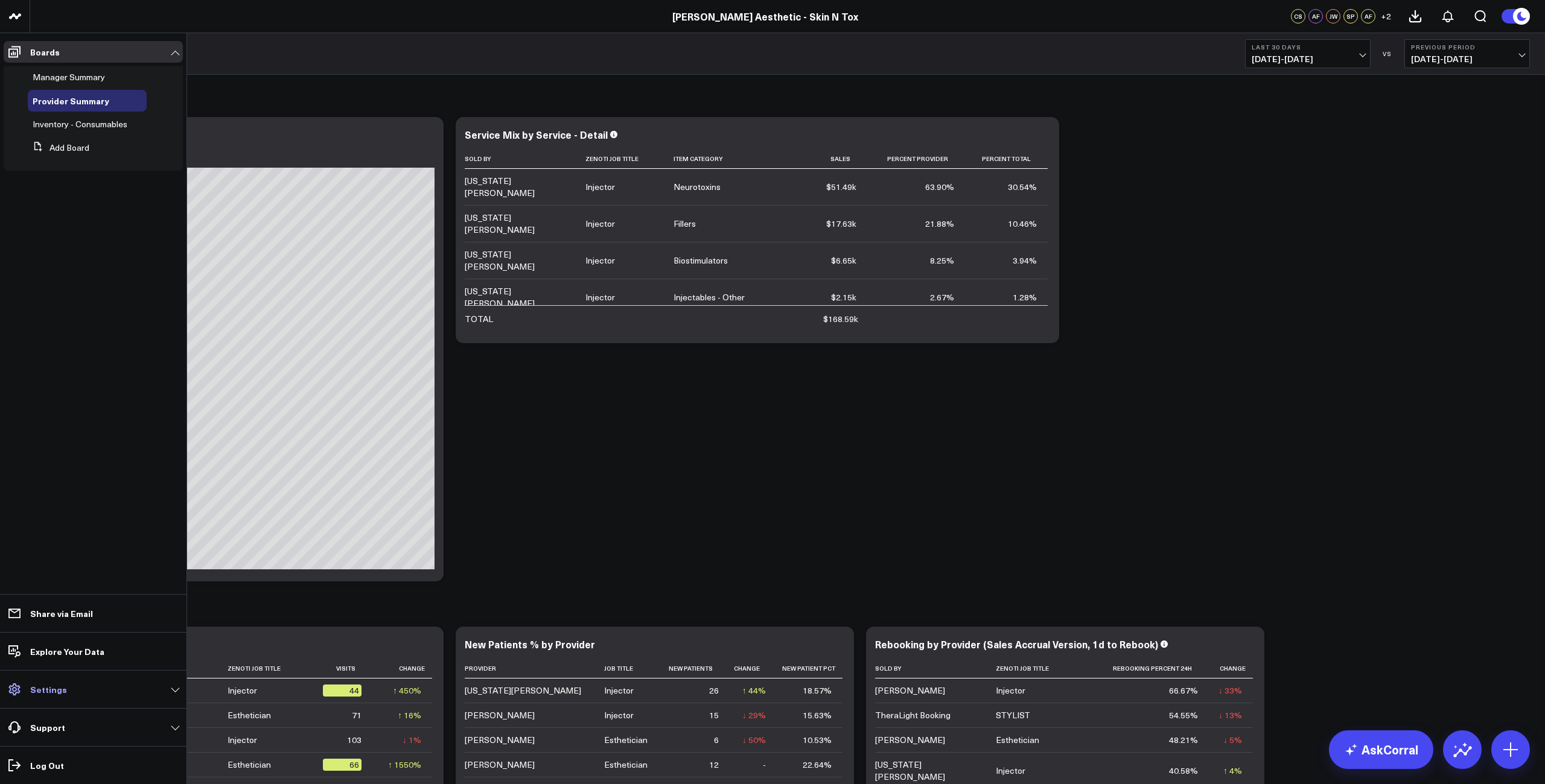
click at [59, 693] on p "Settings" at bounding box center [49, 689] width 37 height 10
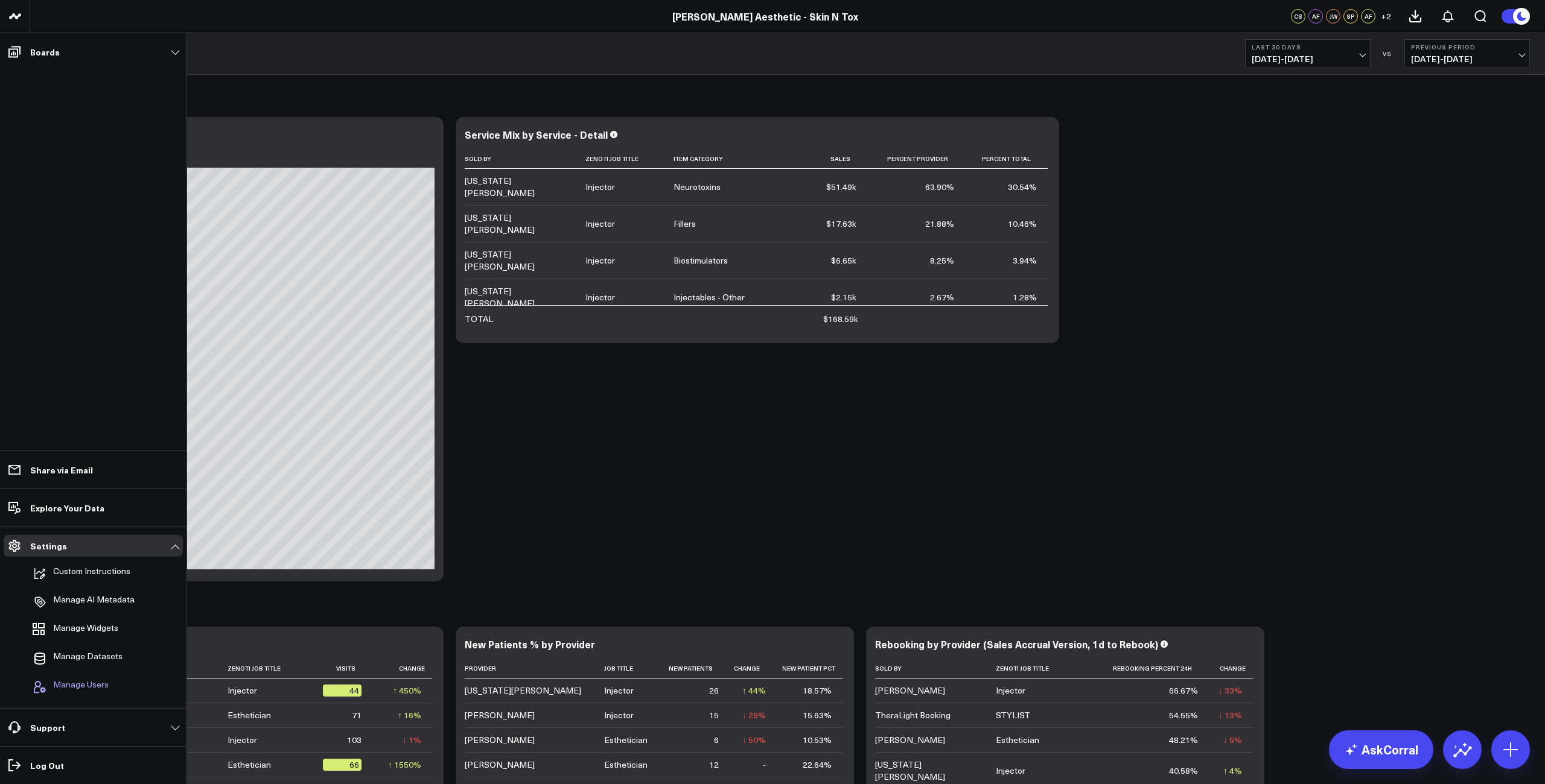
click at [95, 682] on span "Manage Users" at bounding box center [81, 687] width 55 height 15
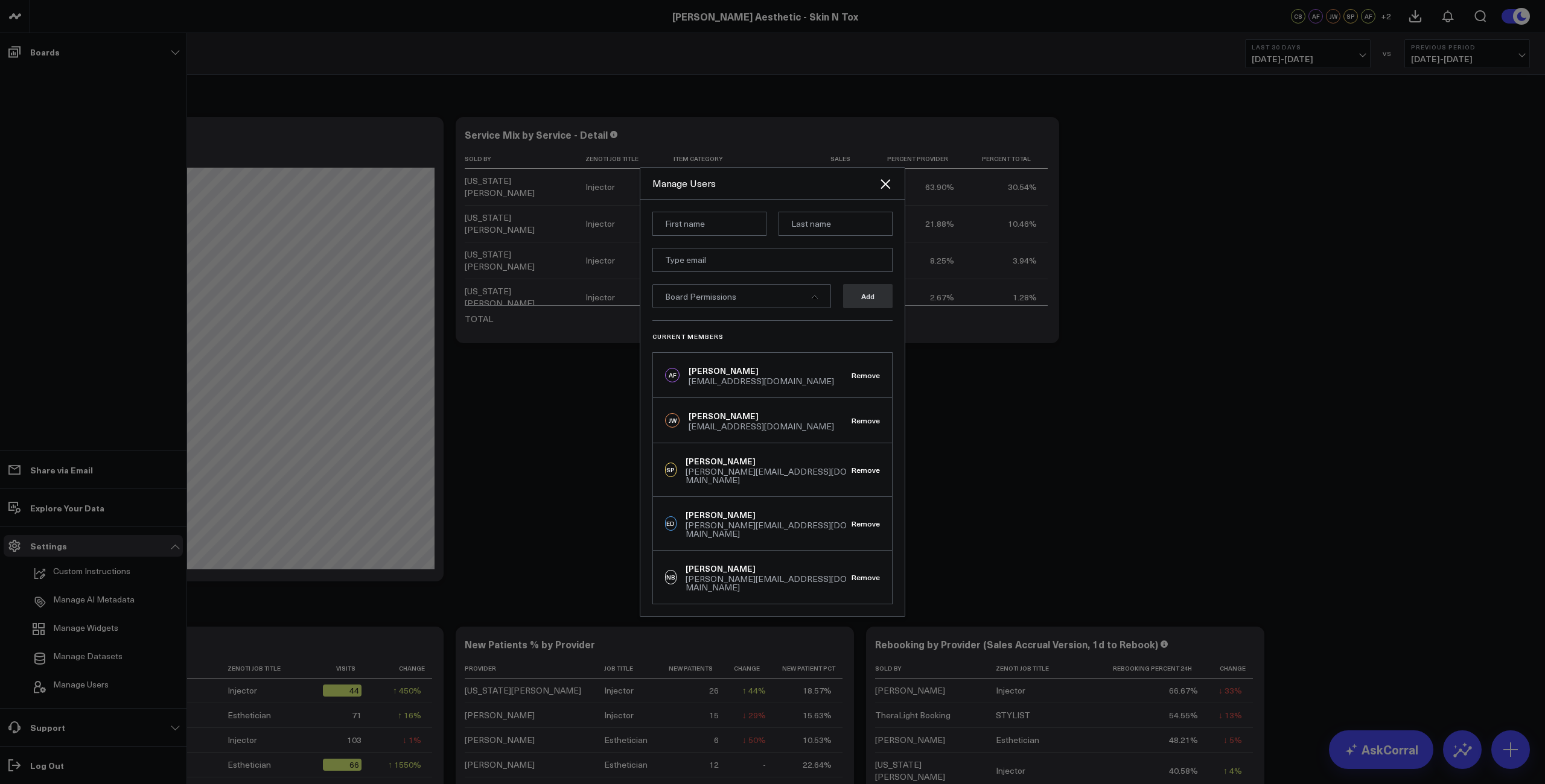
click at [785, 570] on div "NB [PERSON_NAME] [PERSON_NAME][EMAIL_ADDRESS][DOMAIN_NAME] Remove" at bounding box center [772, 577] width 239 height 53
click at [776, 564] on div "[PERSON_NAME]" at bounding box center [769, 568] width 166 height 12
click at [886, 191] on icon "Close" at bounding box center [886, 184] width 15 height 15
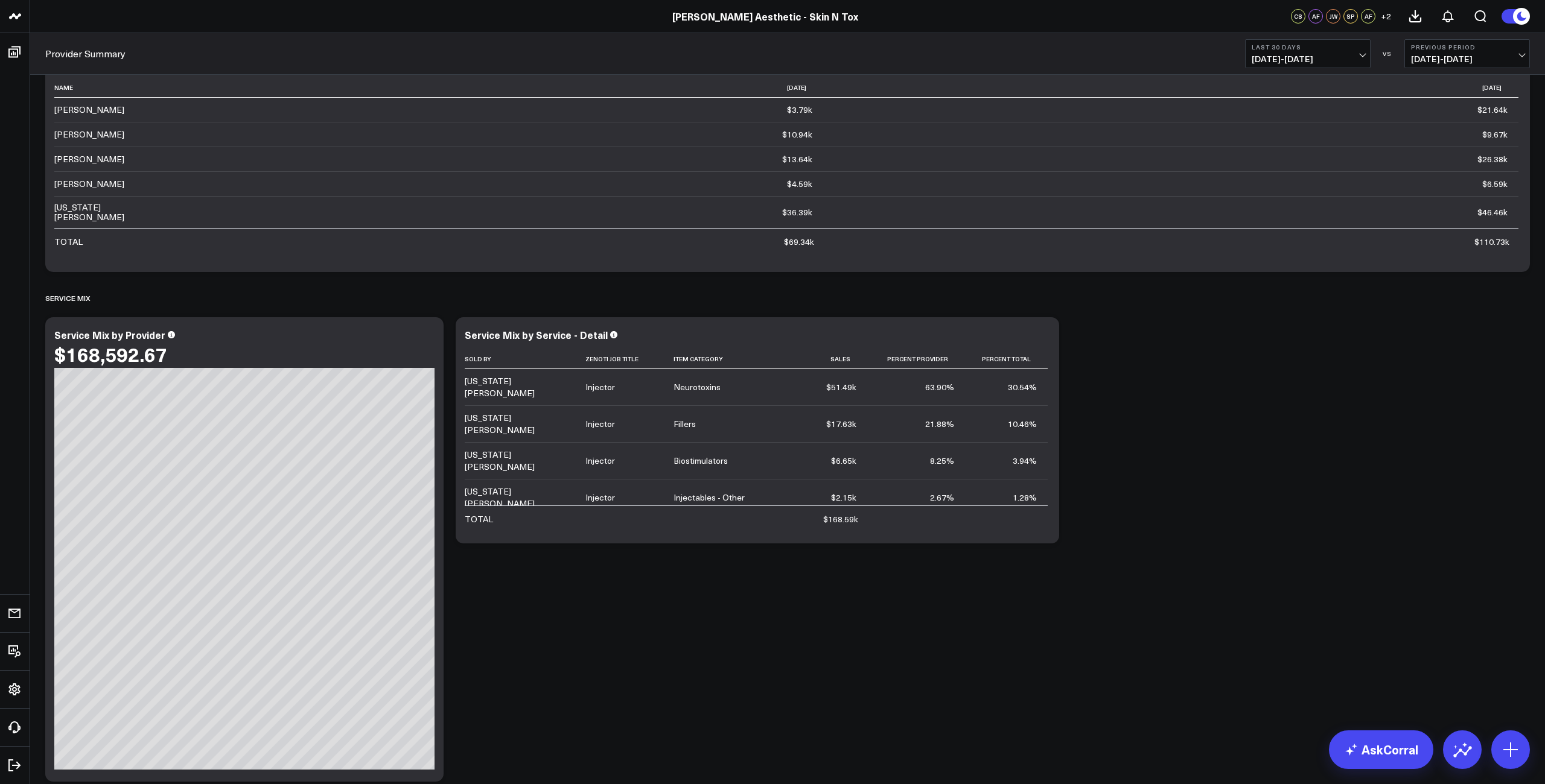
scroll to position [0, 0]
